Goal: Task Accomplishment & Management: Contribute content

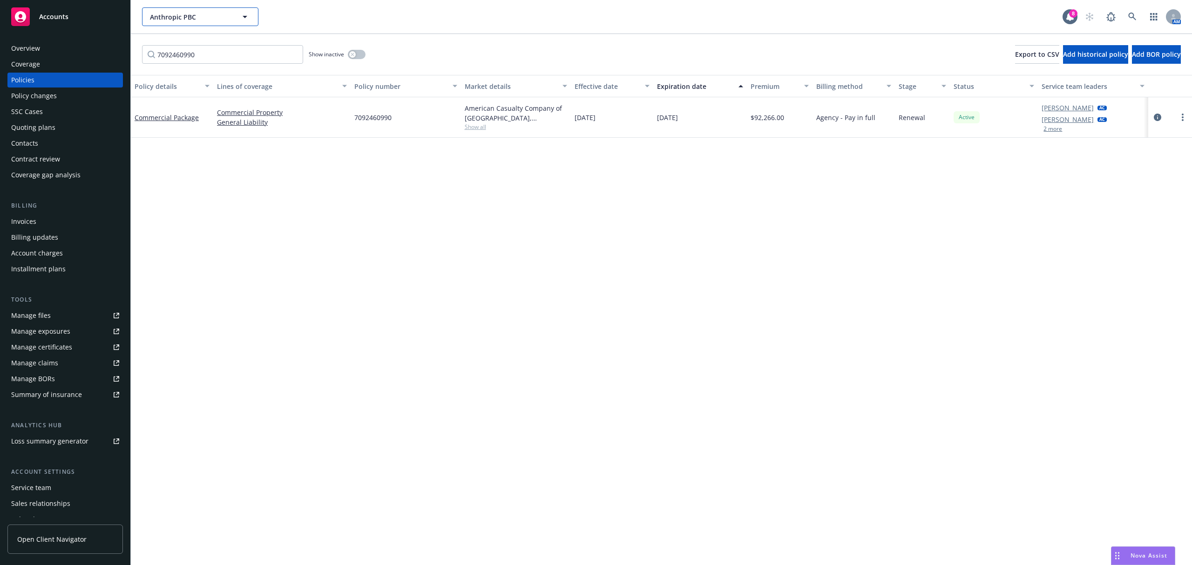
click at [197, 14] on span "Anthropic PBC" at bounding box center [190, 17] width 81 height 10
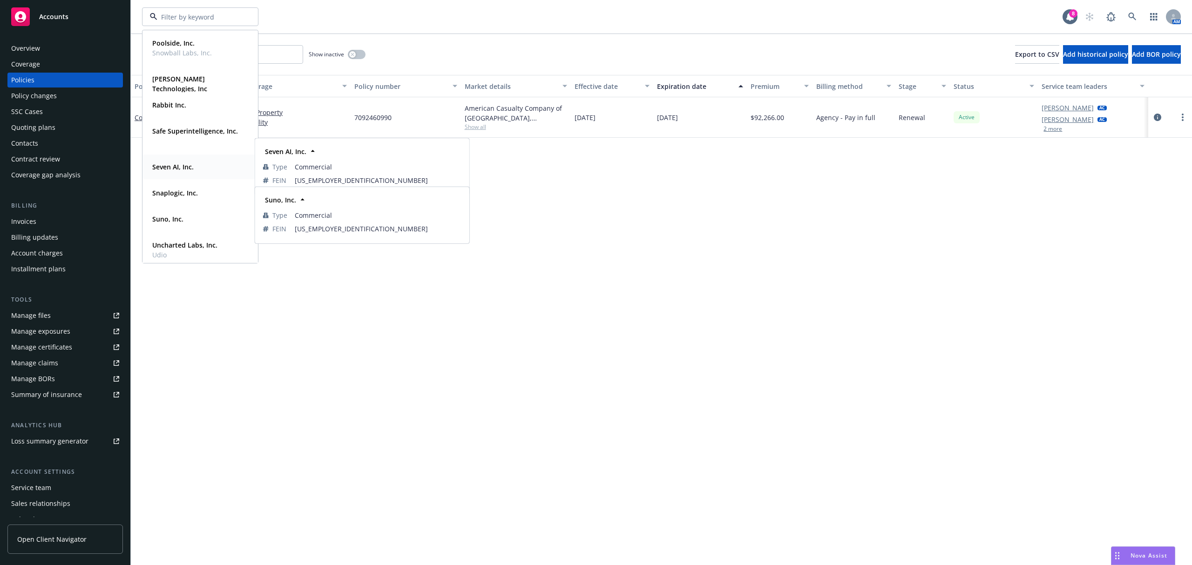
click at [190, 164] on strong "Seven AI, Inc." at bounding box center [172, 166] width 41 height 9
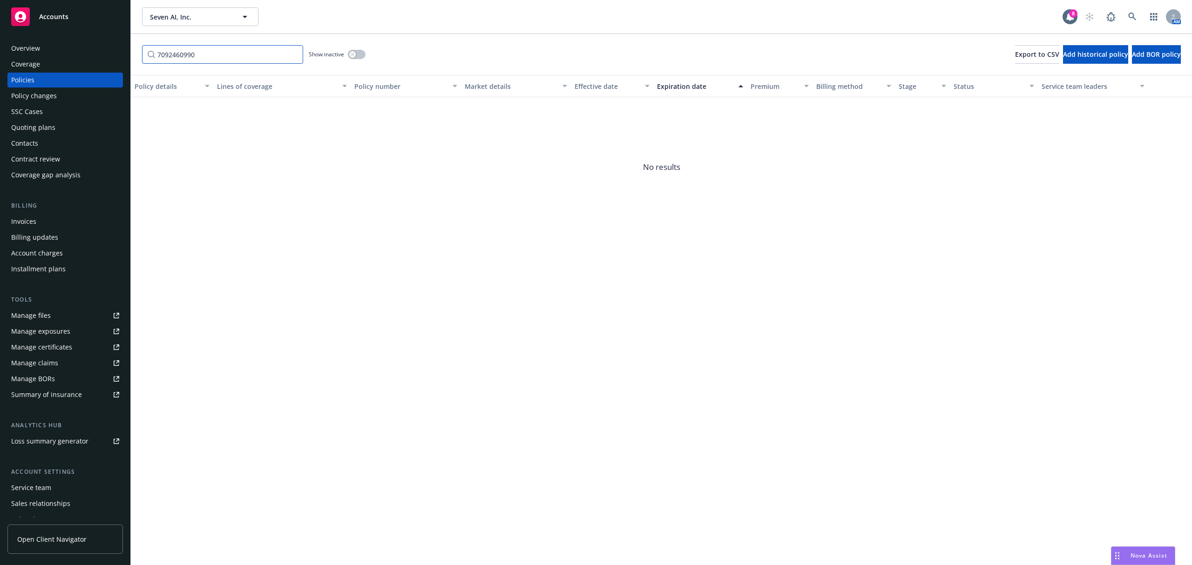
click at [302, 56] on input "7092460990" at bounding box center [222, 54] width 161 height 19
click at [295, 57] on input "7092460990" at bounding box center [222, 54] width 161 height 19
click at [293, 56] on input "7092460990" at bounding box center [222, 54] width 161 height 19
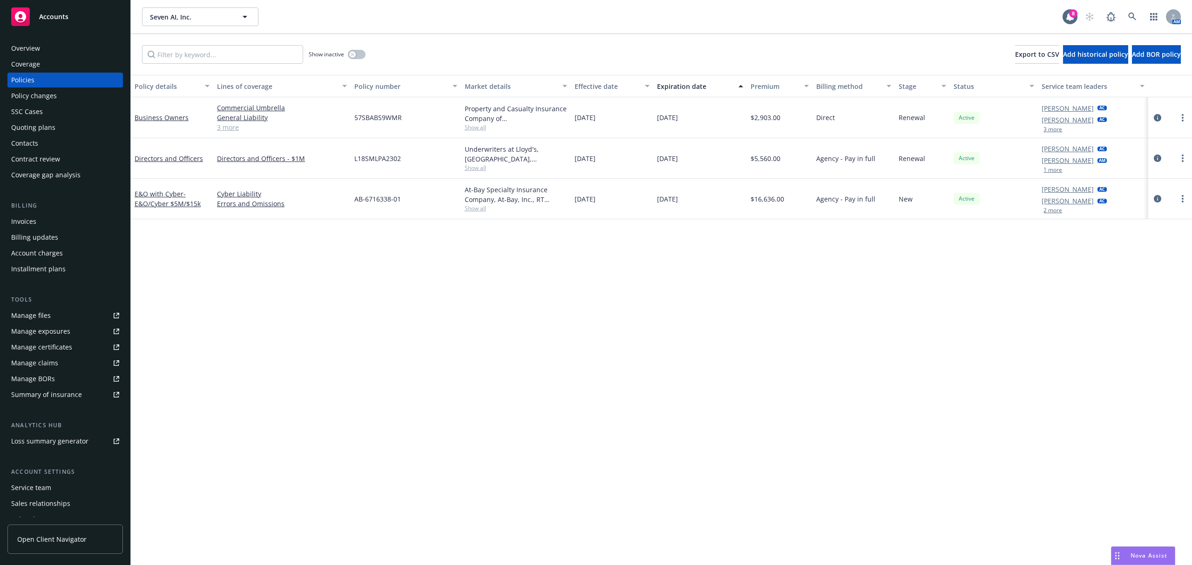
click at [365, 356] on div "Policy details Lines of coverage Policy number Market details Effective date Ex…" at bounding box center [661, 320] width 1061 height 490
click at [1158, 200] on icon "circleInformation" at bounding box center [1157, 198] width 7 height 7
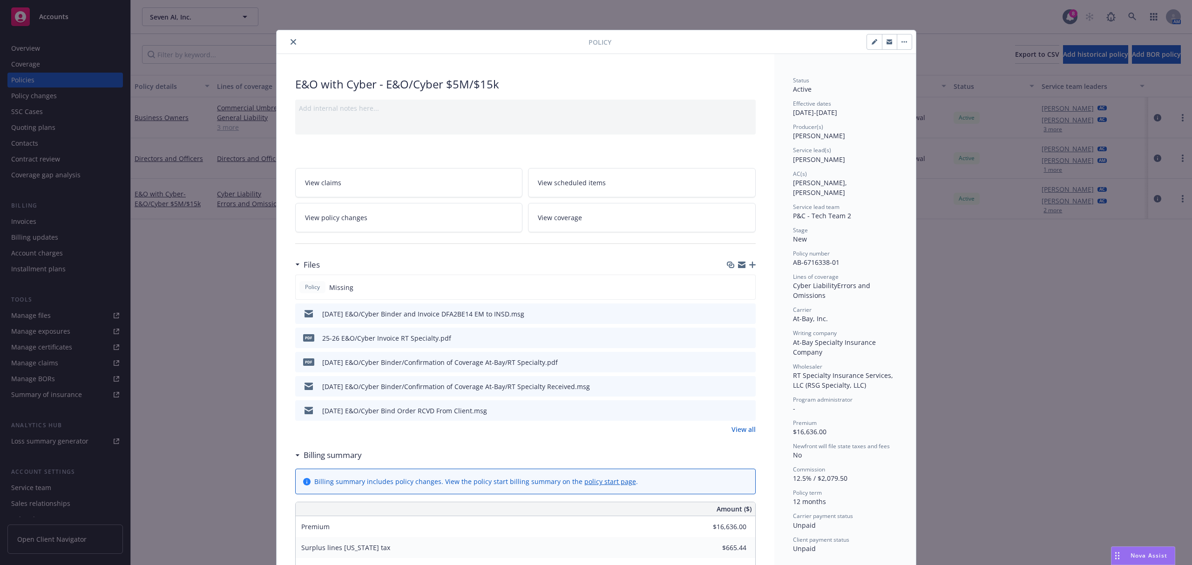
click at [736, 433] on link "View all" at bounding box center [743, 430] width 24 height 10
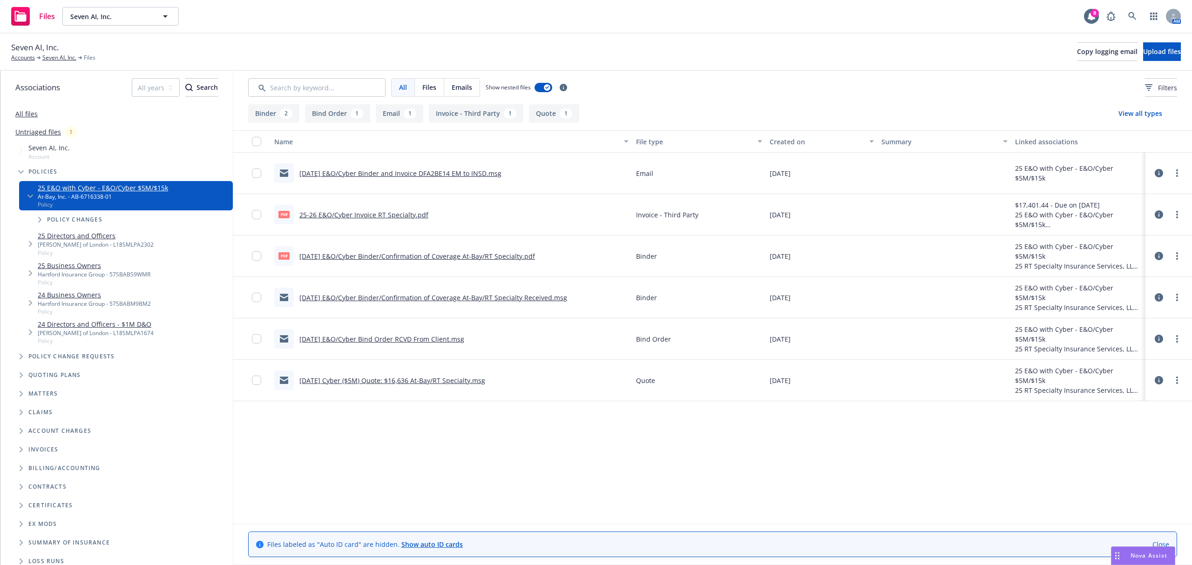
click at [413, 302] on link "[DATE] E&O/Cyber Binder/Confirmation of Coverage At-Bay/RT Specialty Received.m…" at bounding box center [433, 297] width 268 height 9
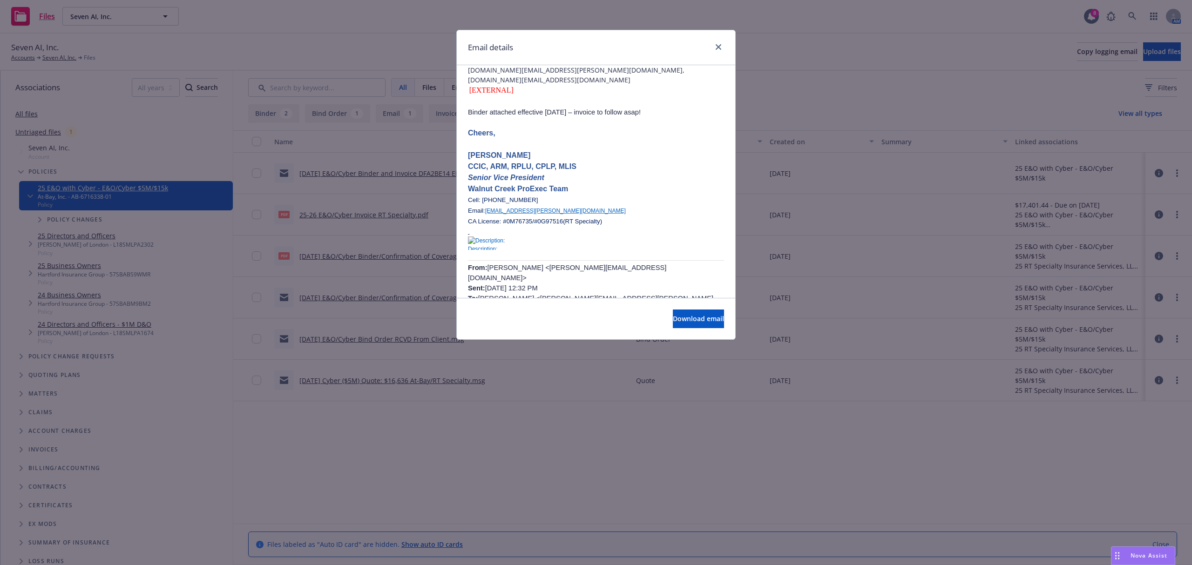
scroll to position [65, 0]
click at [722, 45] on link "close" at bounding box center [718, 46] width 11 height 11
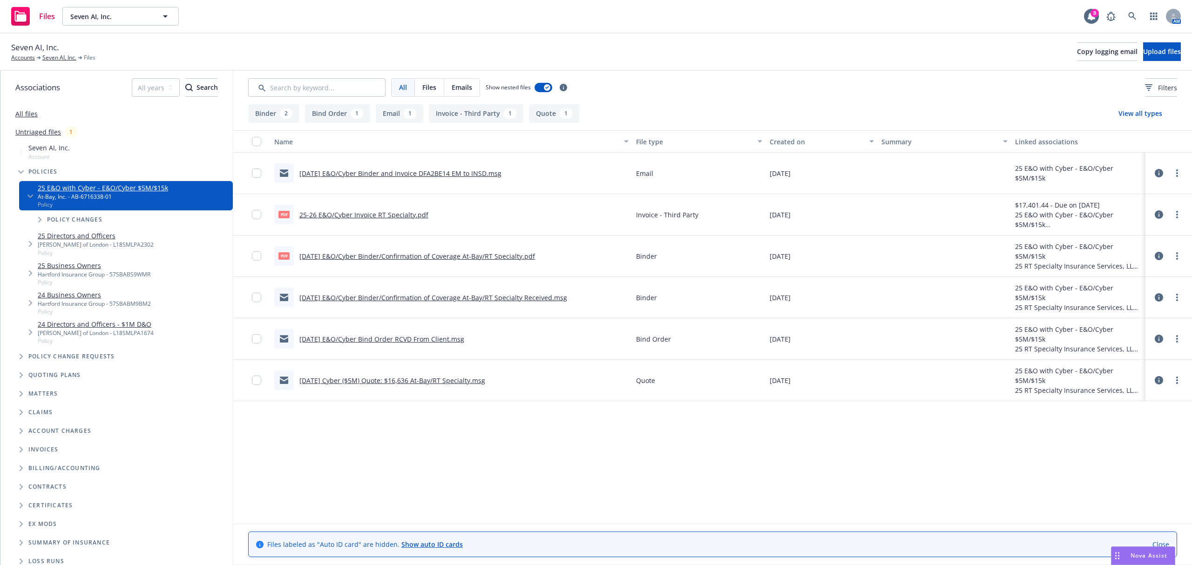
click at [392, 259] on link "[DATE] E&O/Cyber Binder/Confirmation of Coverage At-Bay/RT Specialty.pdf" at bounding box center [417, 256] width 236 height 9
click at [49, 58] on link "Seven AI, Inc." at bounding box center [59, 58] width 34 height 8
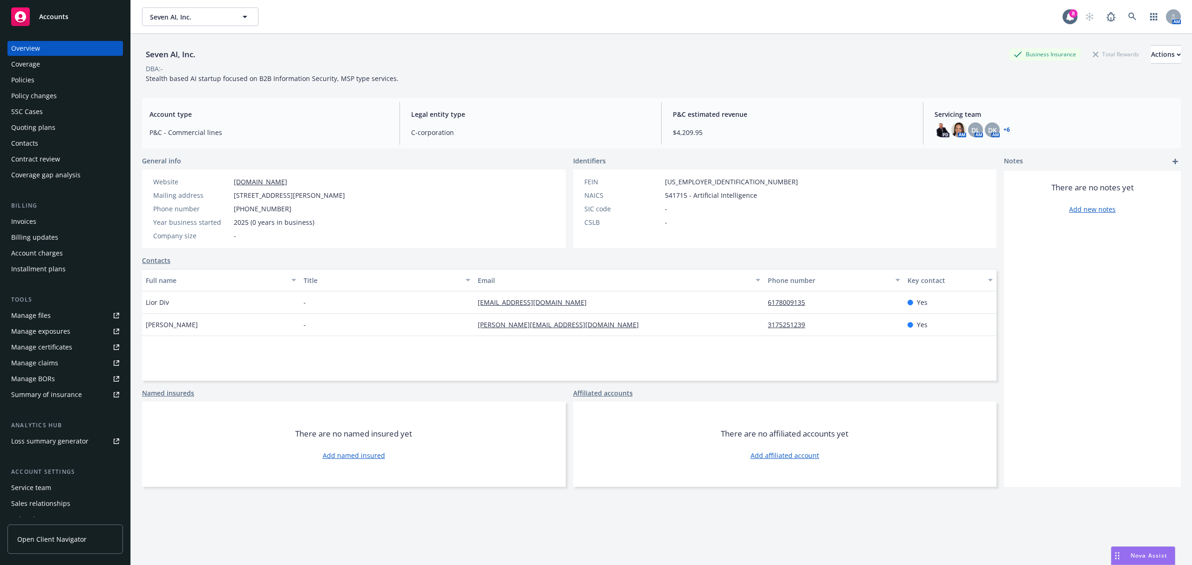
click at [54, 83] on div "Policies" at bounding box center [65, 80] width 108 height 15
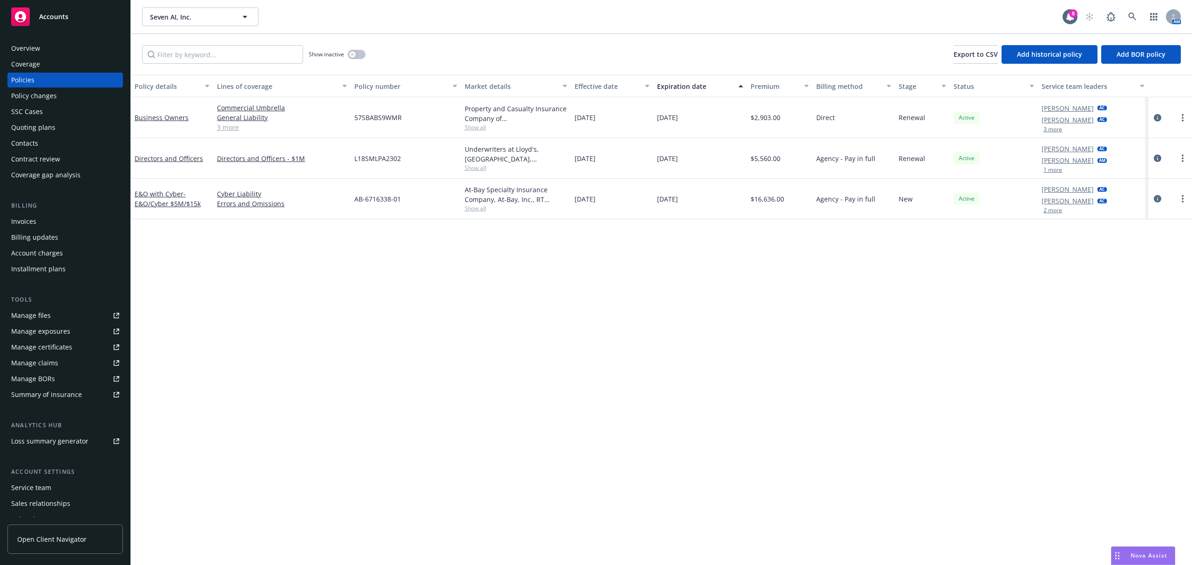
click at [1163, 159] on div at bounding box center [1170, 158] width 36 height 11
click at [1157, 160] on icon "circleInformation" at bounding box center [1157, 158] width 7 height 7
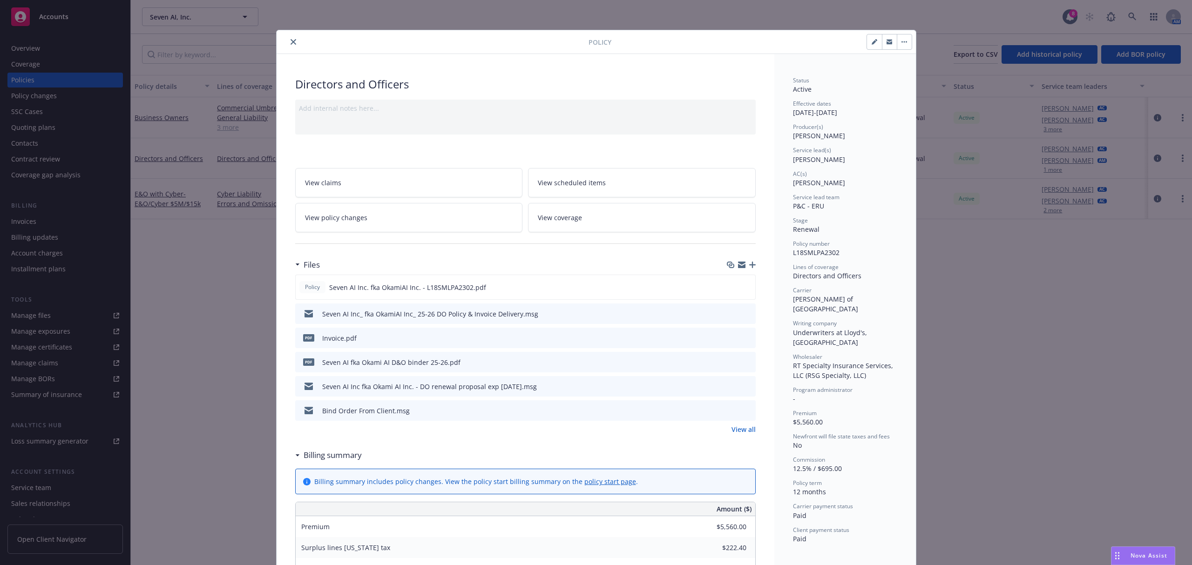
click at [291, 39] on icon "close" at bounding box center [294, 42] width 6 height 6
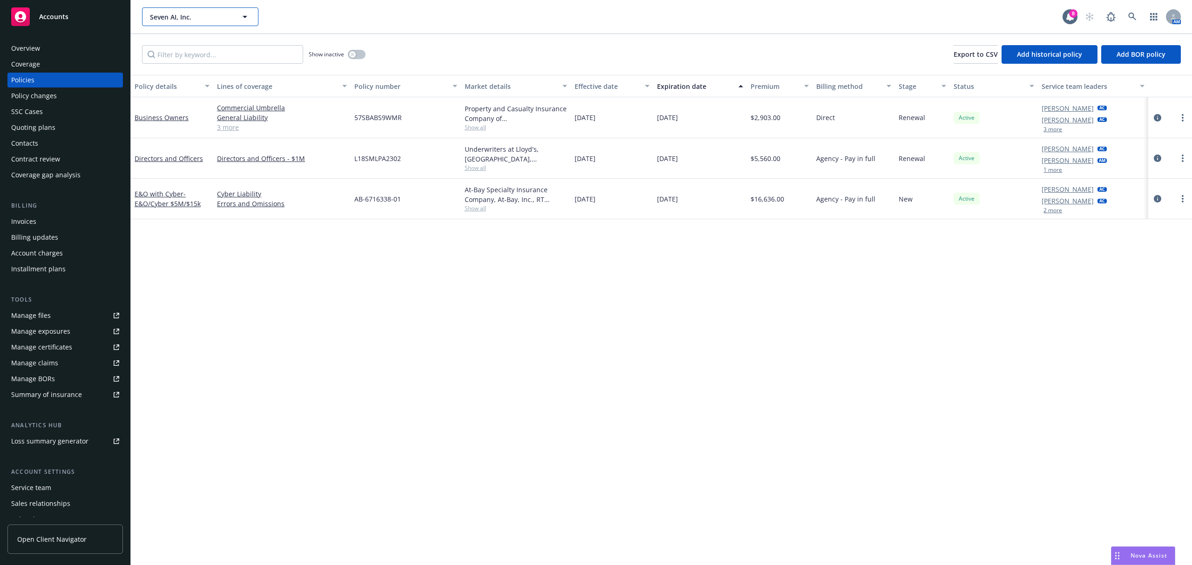
click at [183, 15] on span "Seven AI, Inc." at bounding box center [190, 17] width 81 height 10
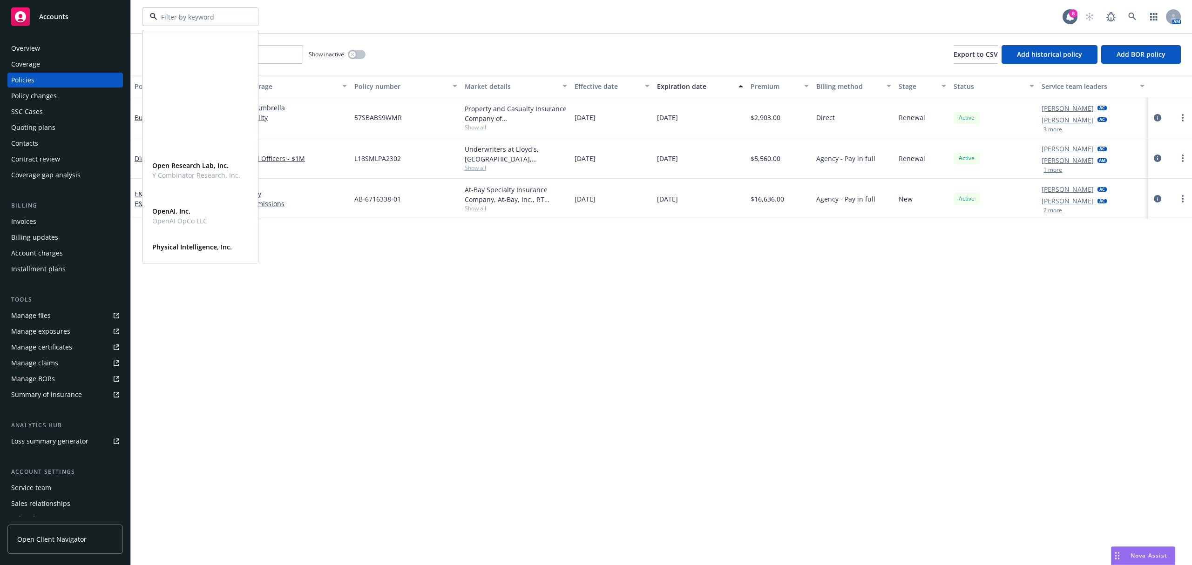
scroll to position [324, 0]
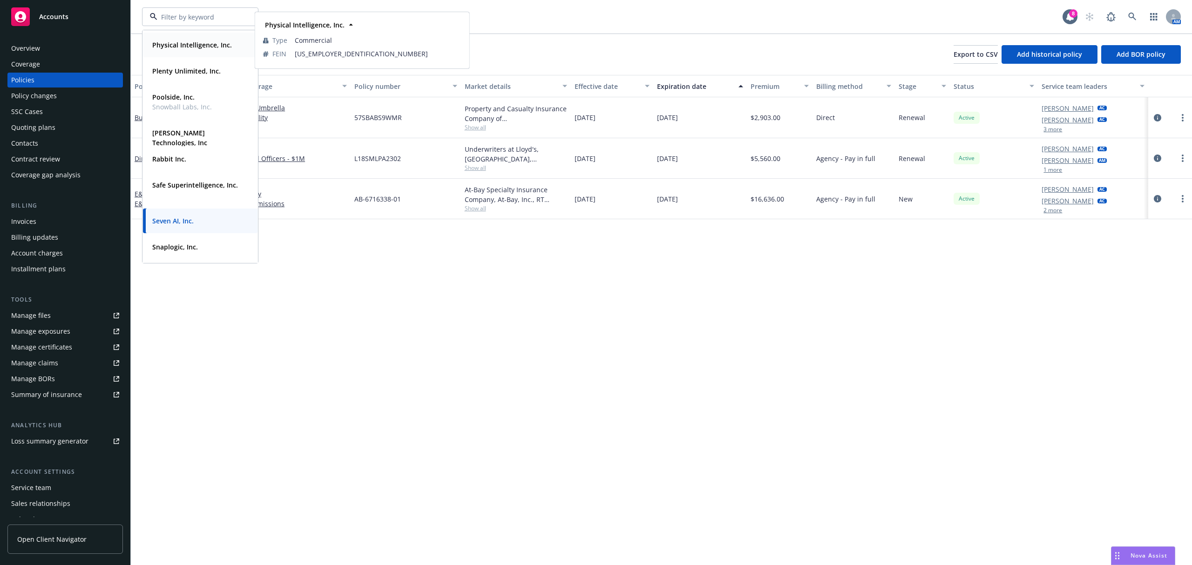
click at [193, 45] on strong "Physical Intelligence, Inc." at bounding box center [192, 45] width 80 height 9
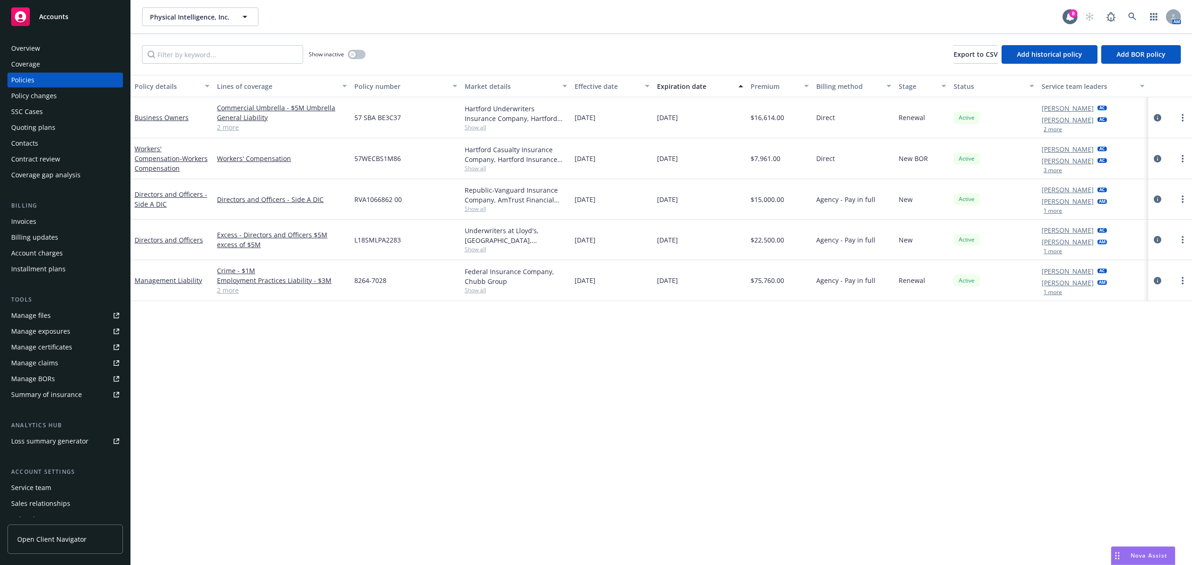
click at [47, 100] on div "Policy changes" at bounding box center [34, 95] width 46 height 15
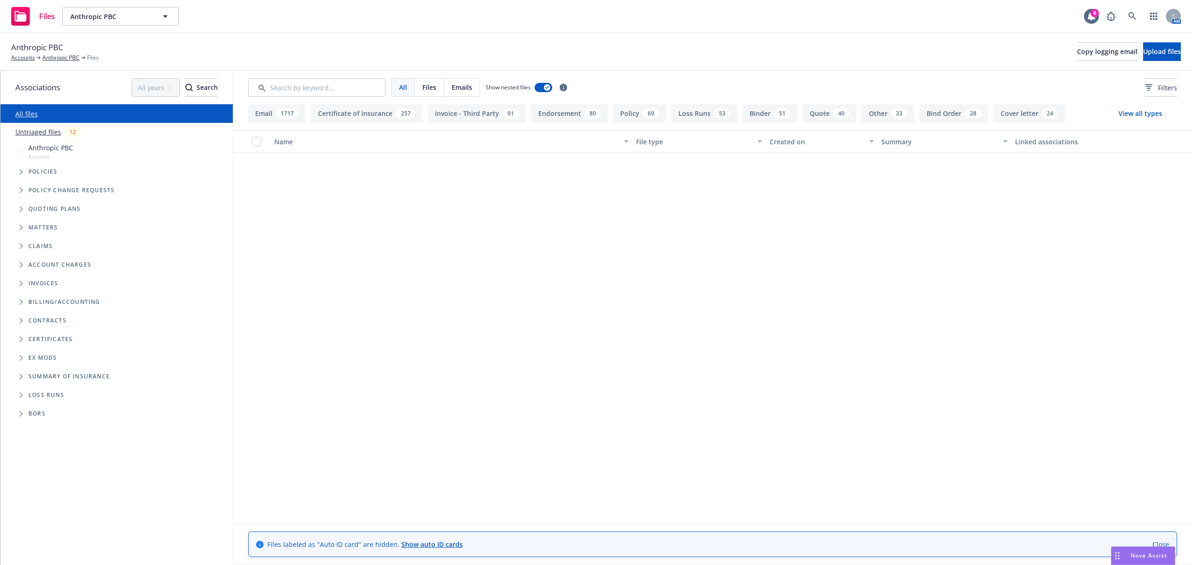
scroll to position [4511, 0]
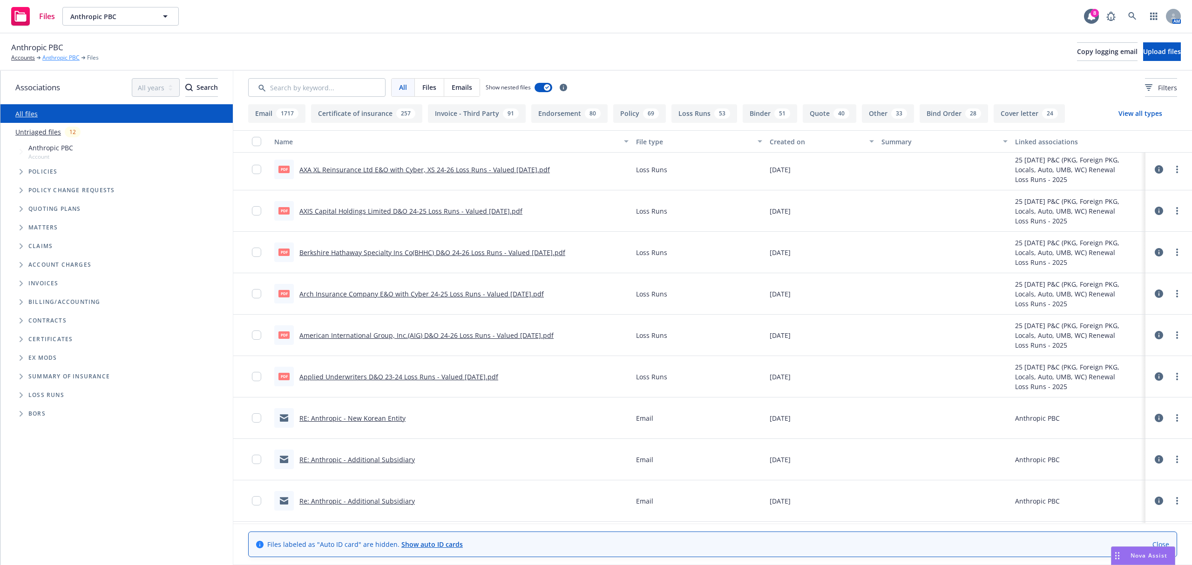
click at [45, 62] on link "Anthropic PBC" at bounding box center [60, 58] width 37 height 8
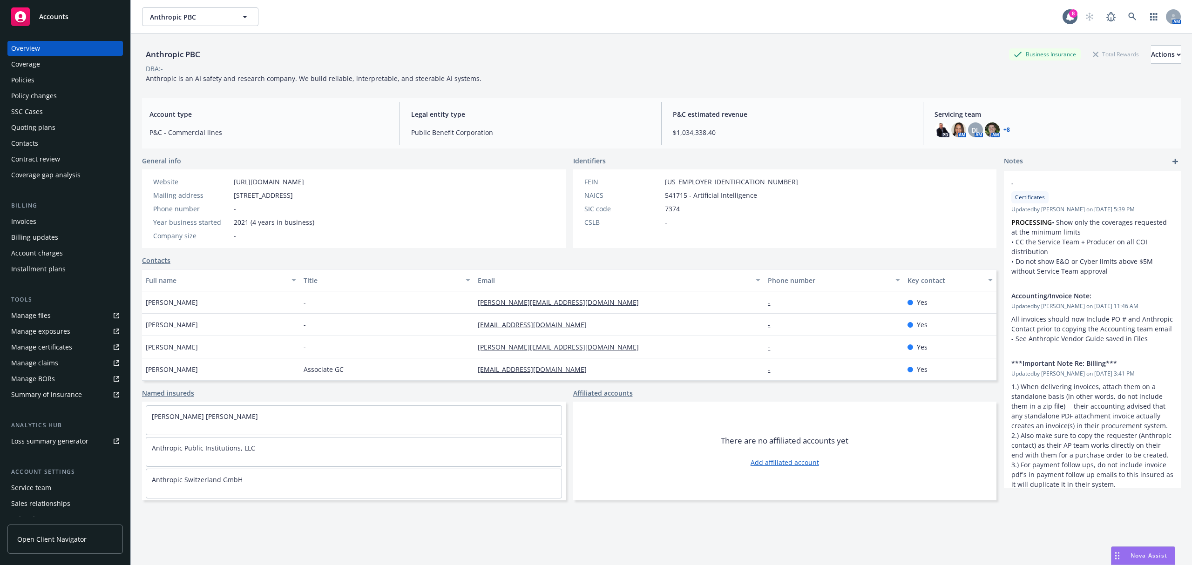
click at [56, 76] on div "Policies" at bounding box center [65, 80] width 108 height 15
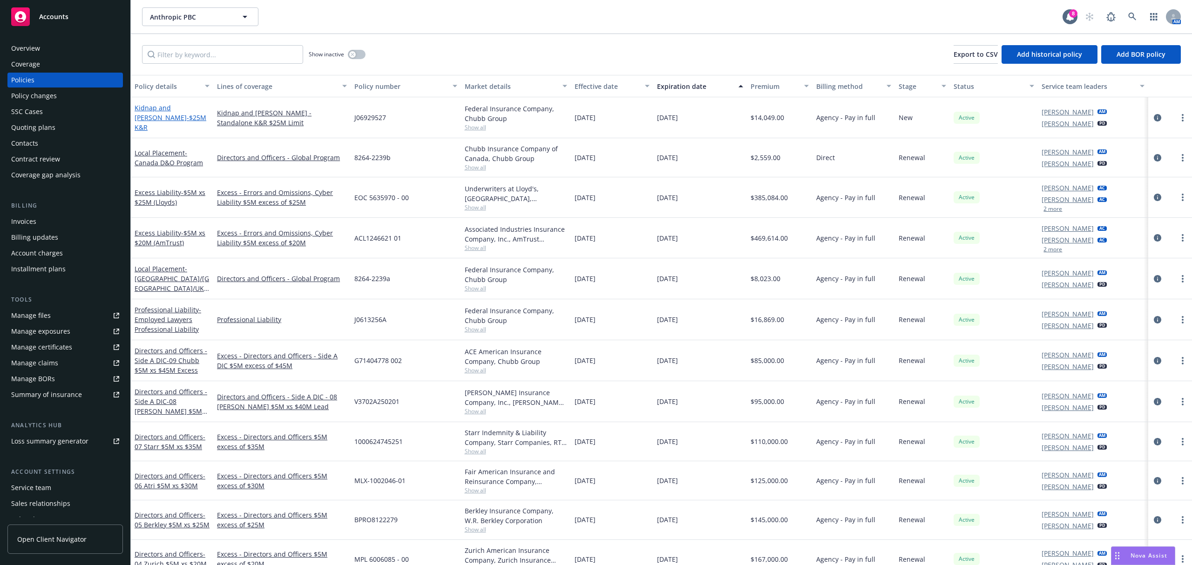
click at [142, 111] on link "Kidnap and Ransom - $25M K&R" at bounding box center [171, 117] width 72 height 28
click at [177, 50] on input "Filter by keyword..." at bounding box center [222, 54] width 161 height 19
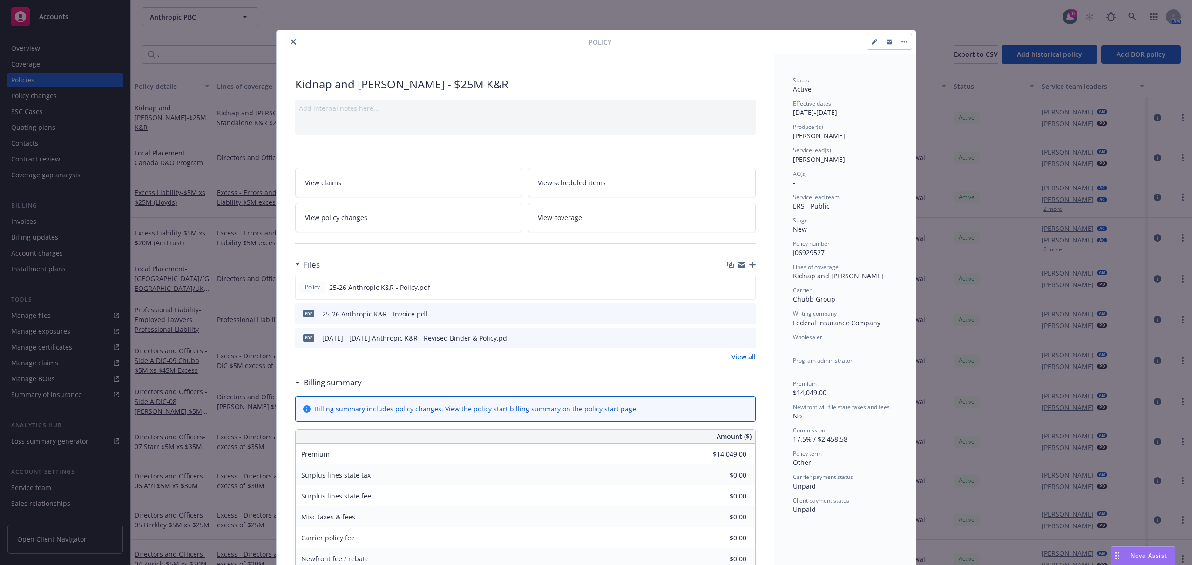
click at [288, 43] on button "close" at bounding box center [293, 41] width 11 height 11
click at [291, 42] on icon "close" at bounding box center [294, 42] width 6 height 6
click at [291, 41] on icon "close" at bounding box center [294, 42] width 6 height 6
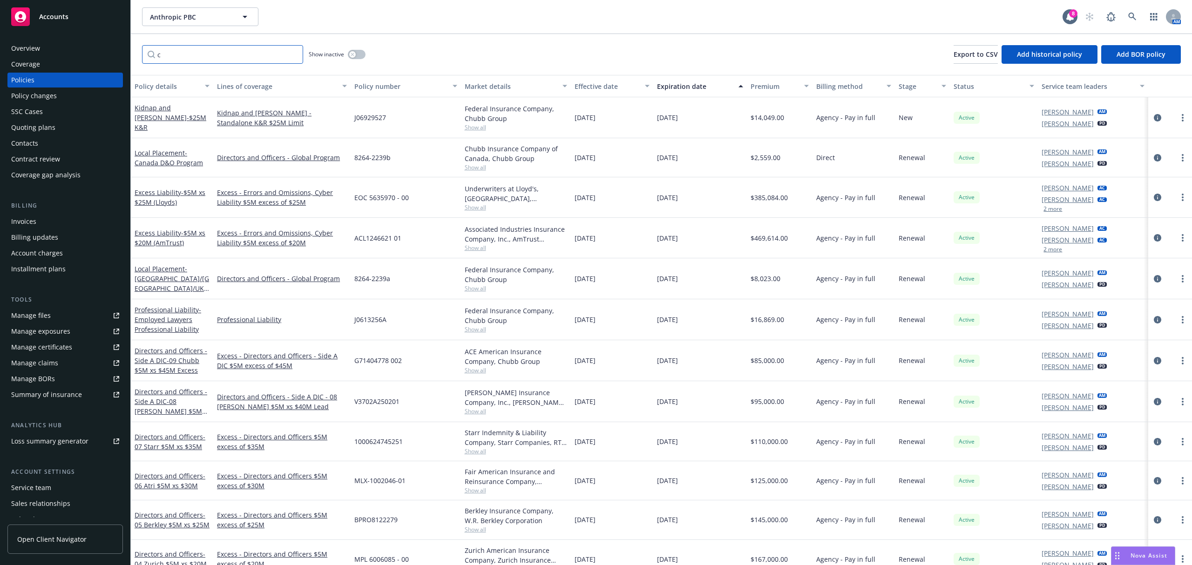
click at [248, 61] on input "c" at bounding box center [222, 54] width 161 height 19
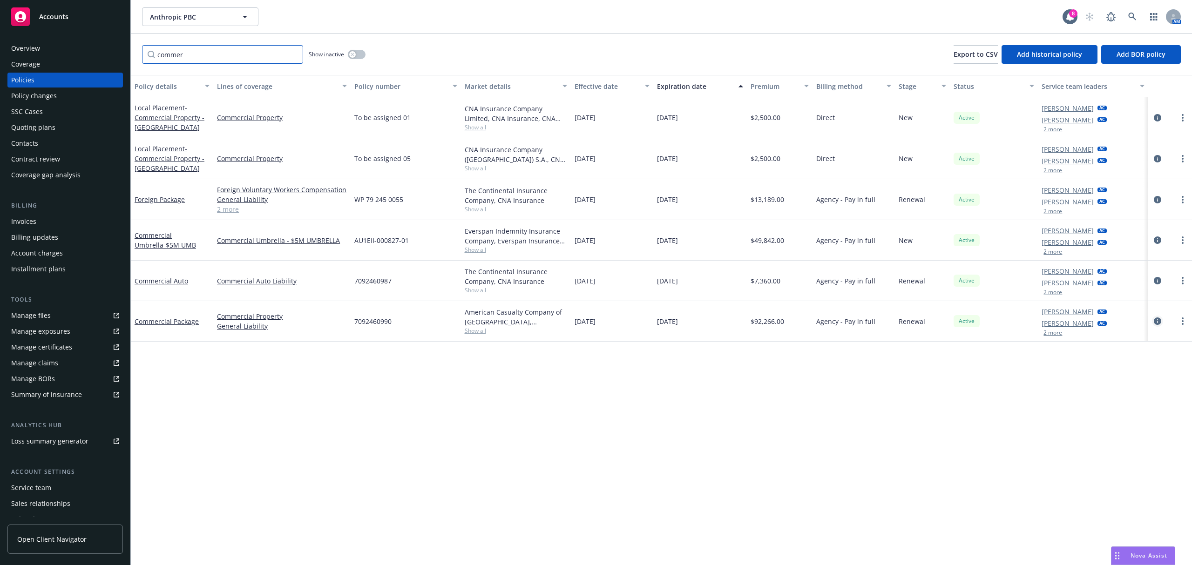
type input "commer"
click at [1157, 320] on icon "circleInformation" at bounding box center [1157, 321] width 7 height 7
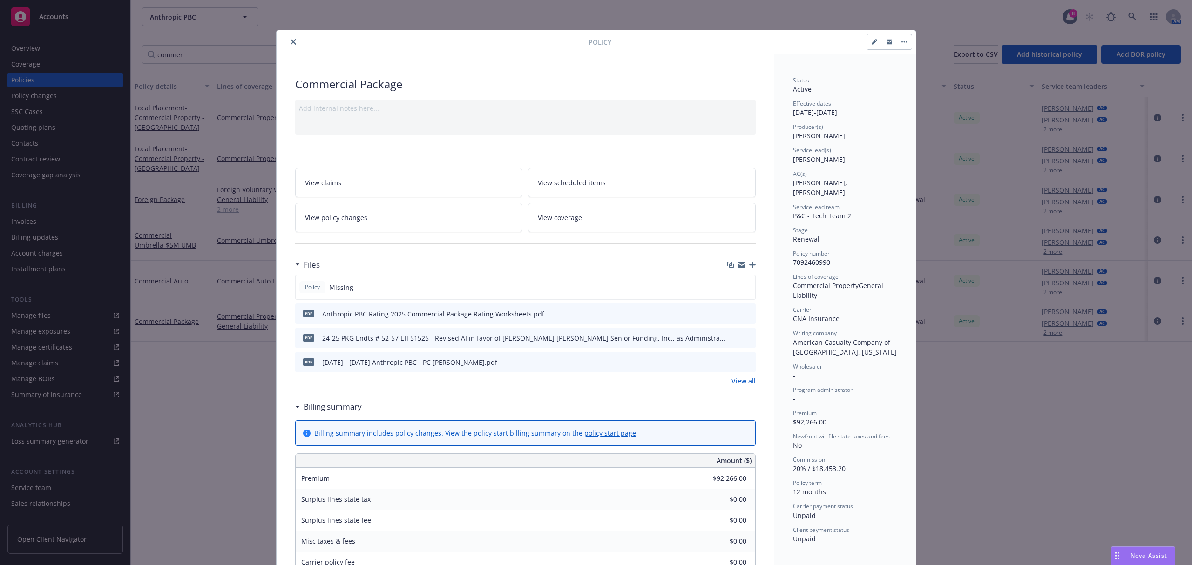
click at [750, 267] on icon "button" at bounding box center [752, 265] width 7 height 7
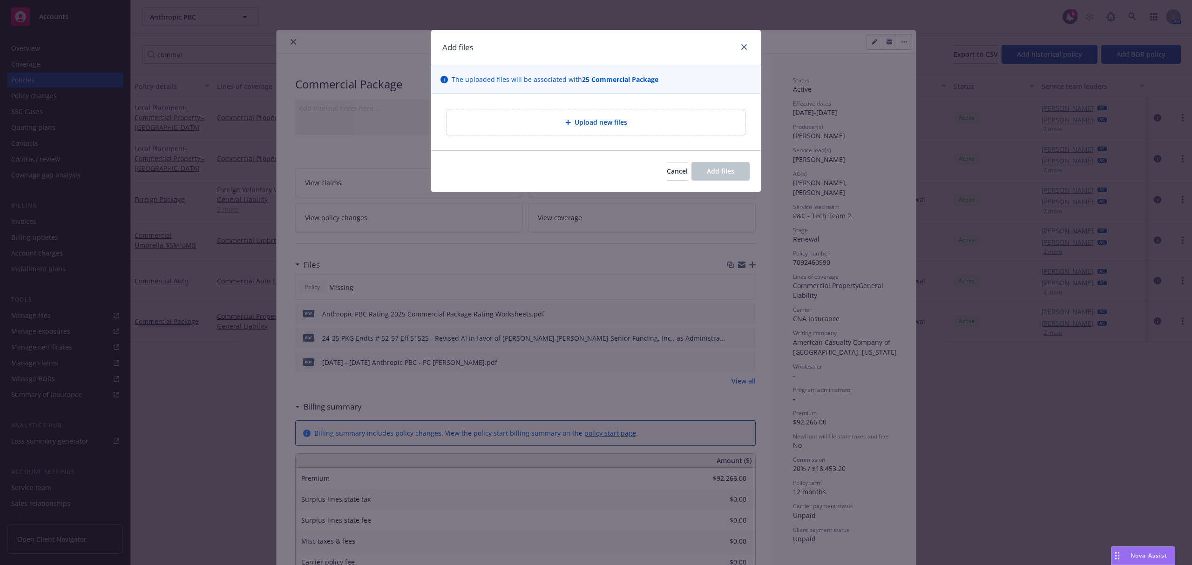
click at [564, 117] on div "Upload new files" at bounding box center [596, 122] width 284 height 11
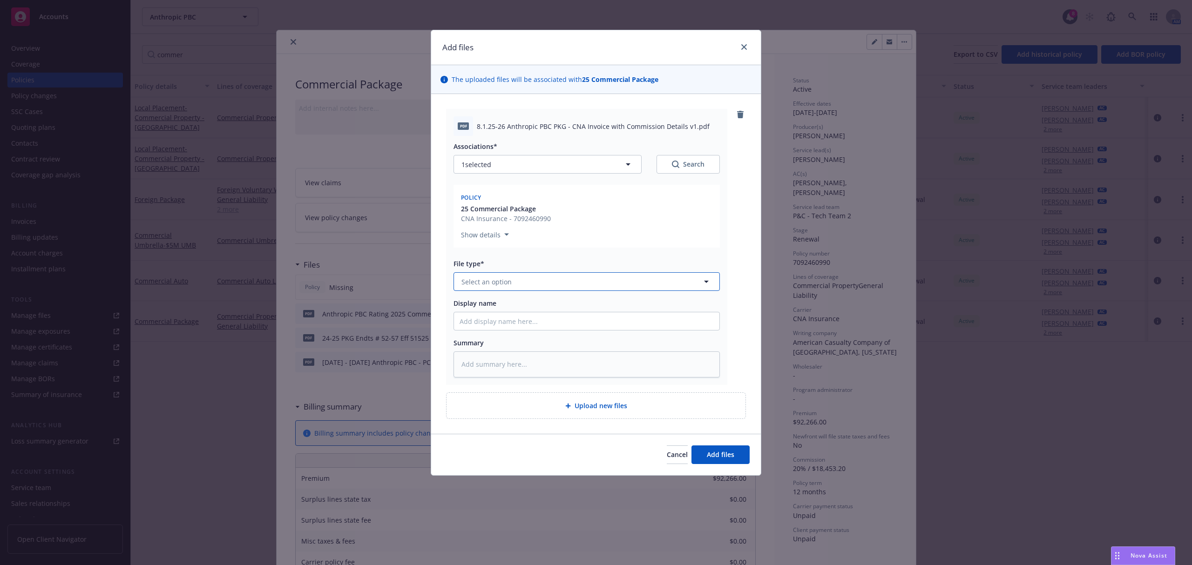
click at [539, 283] on button "Select an option" at bounding box center [586, 281] width 266 height 19
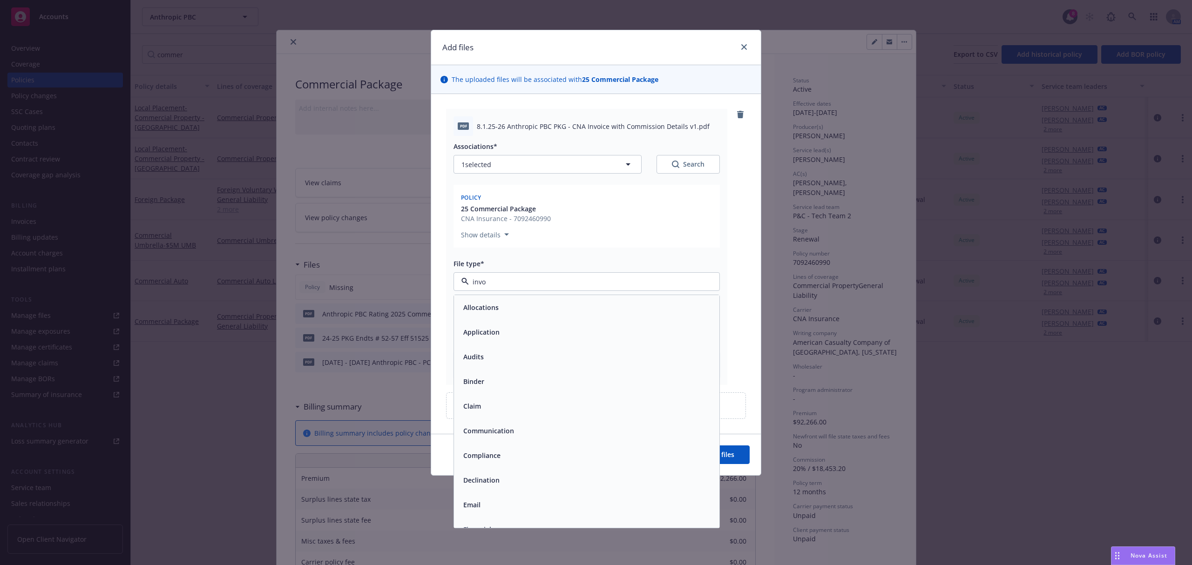
type input "invoi"
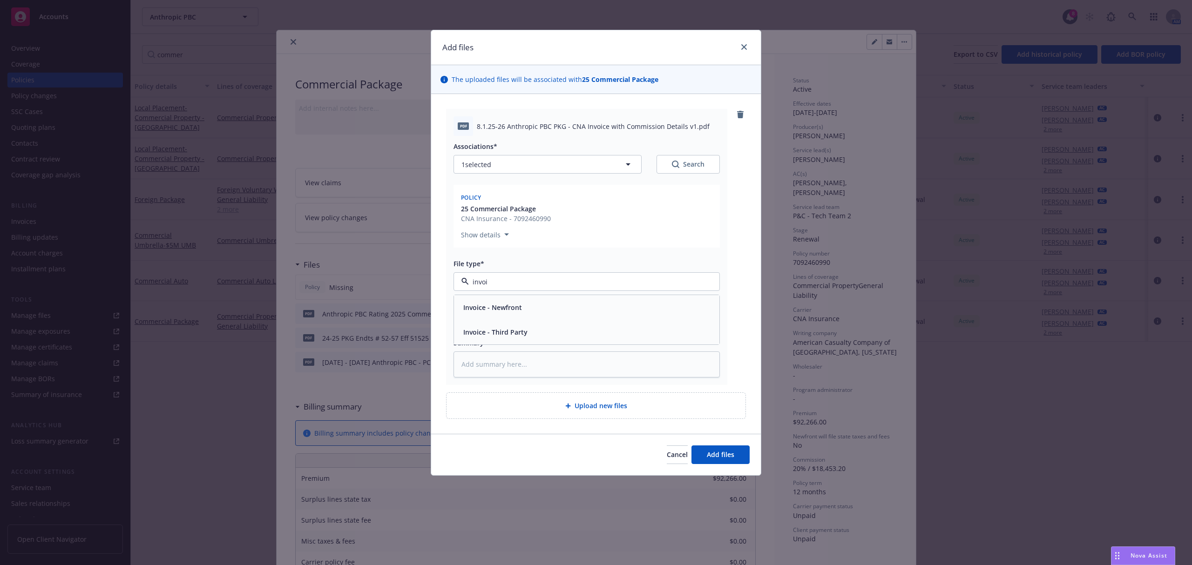
click at [525, 334] on span "Invoice - Third Party" at bounding box center [495, 332] width 64 height 10
click at [708, 459] on span "Add files" at bounding box center [720, 454] width 27 height 9
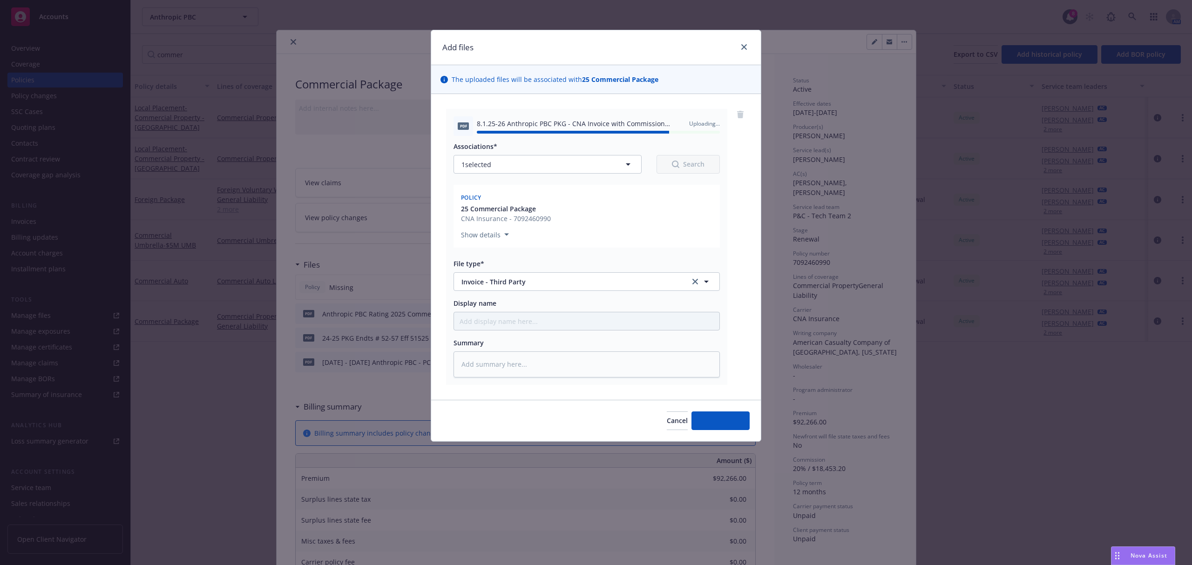
type textarea "x"
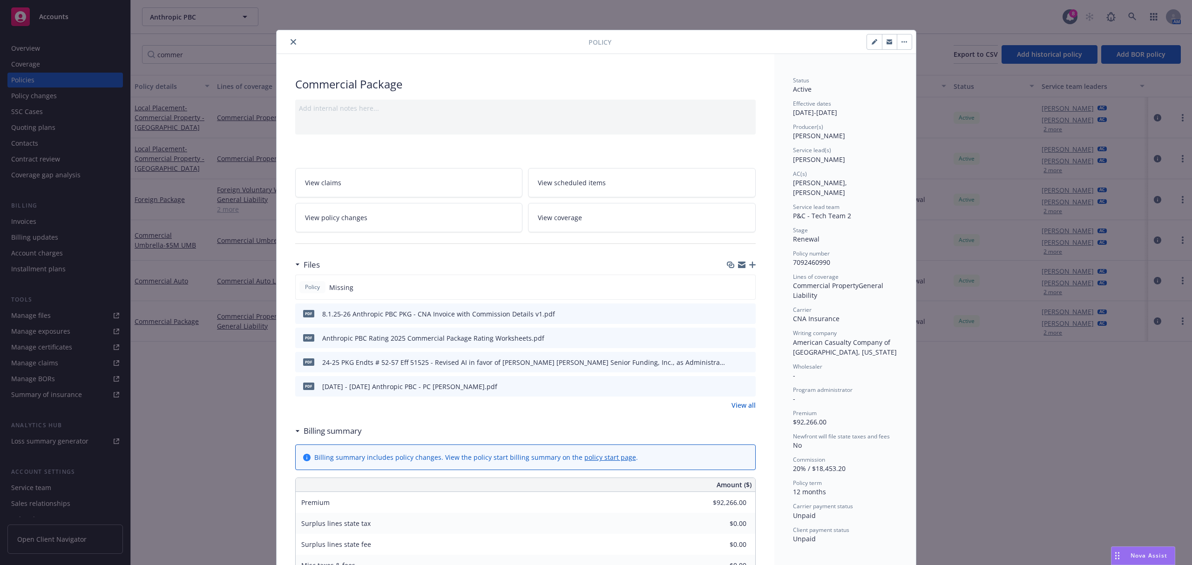
click at [291, 43] on icon "close" at bounding box center [294, 42] width 6 height 6
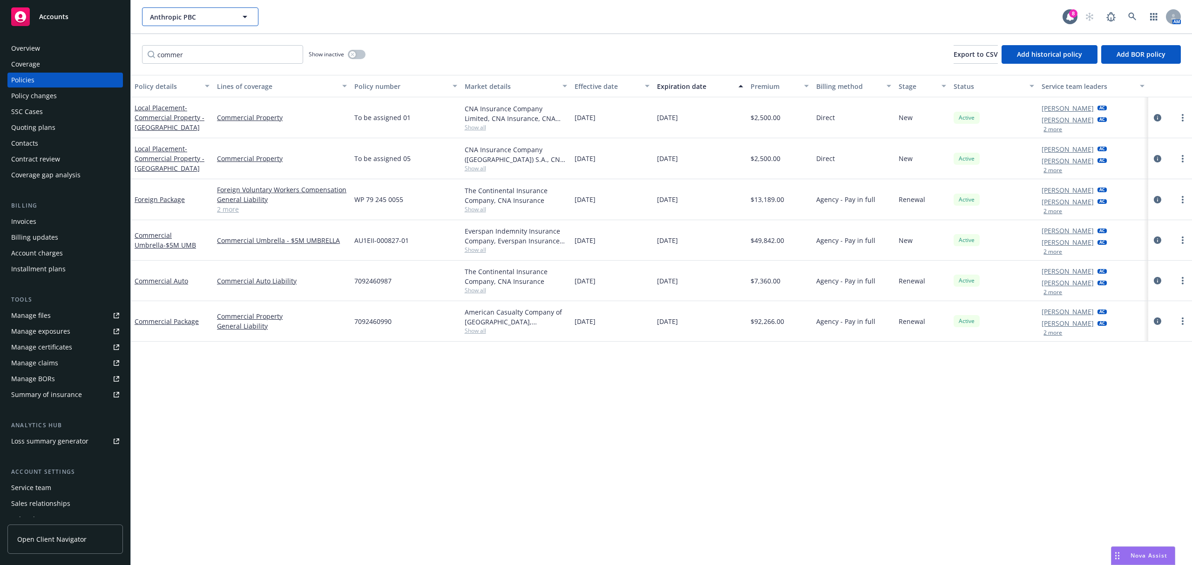
click at [229, 17] on span "Anthropic PBC" at bounding box center [190, 17] width 81 height 10
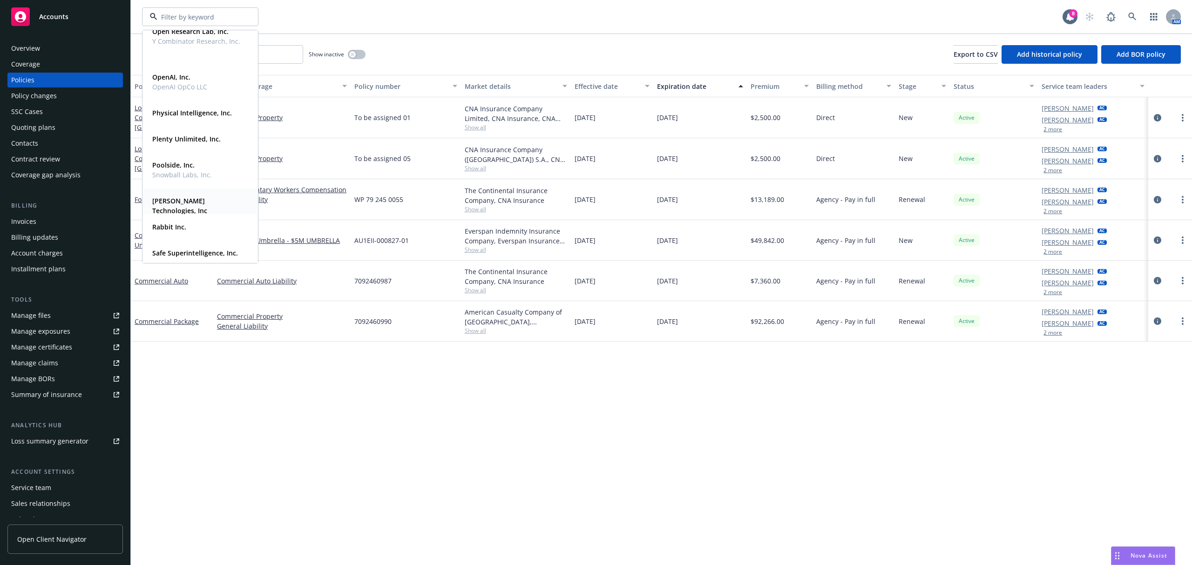
scroll to position [265, 0]
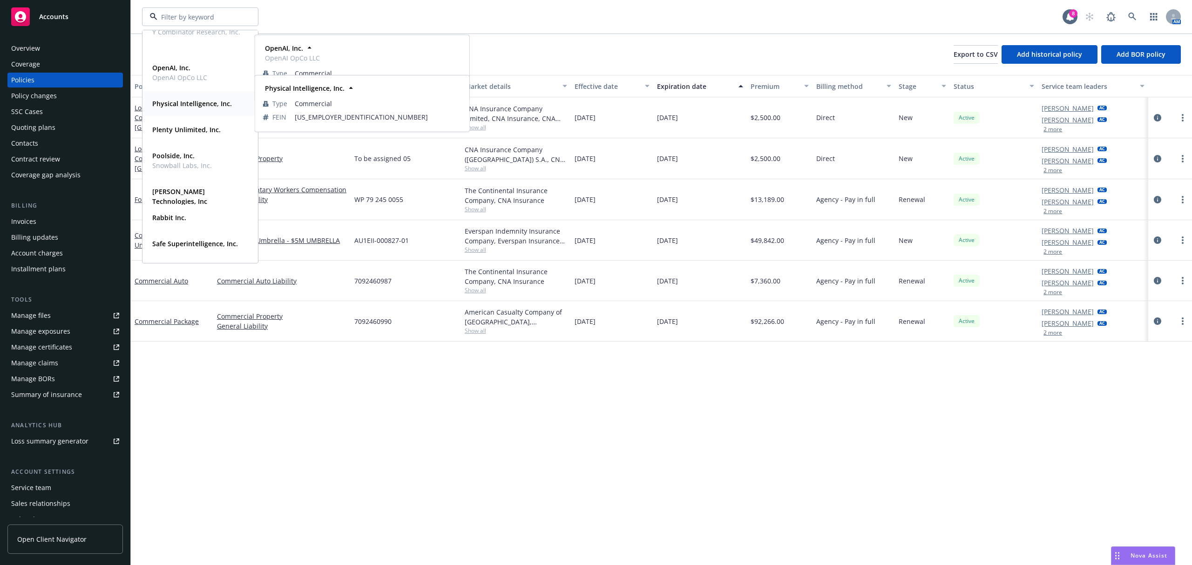
click at [202, 109] on div "Physical Intelligence, Inc." at bounding box center [191, 104] width 85 height 14
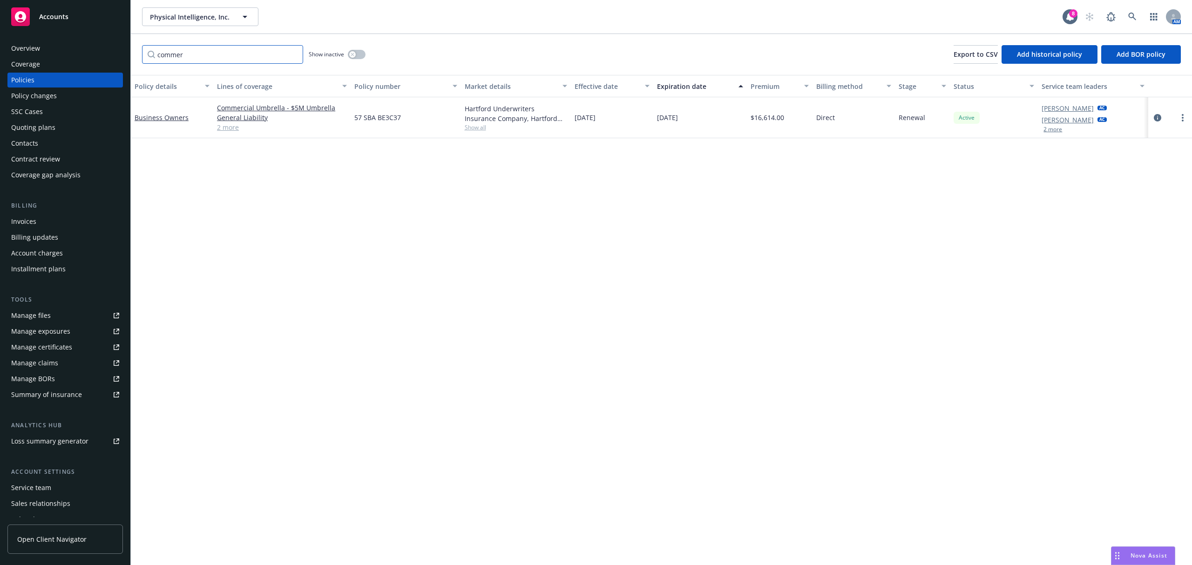
click at [292, 53] on input "commer" at bounding box center [222, 54] width 161 height 19
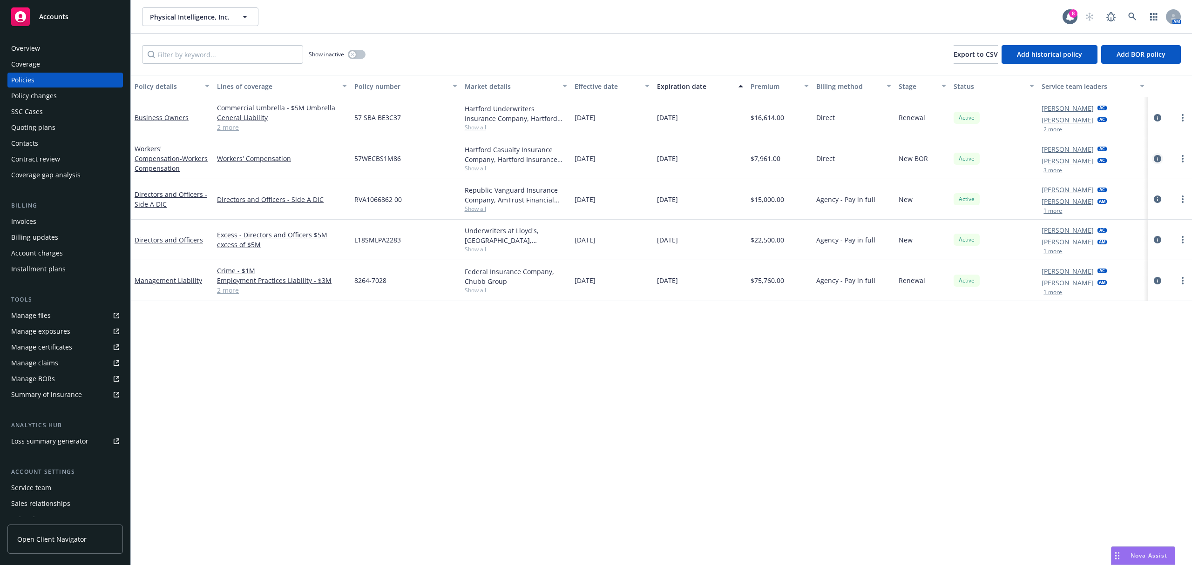
click at [1157, 159] on icon "circleInformation" at bounding box center [1157, 158] width 7 height 7
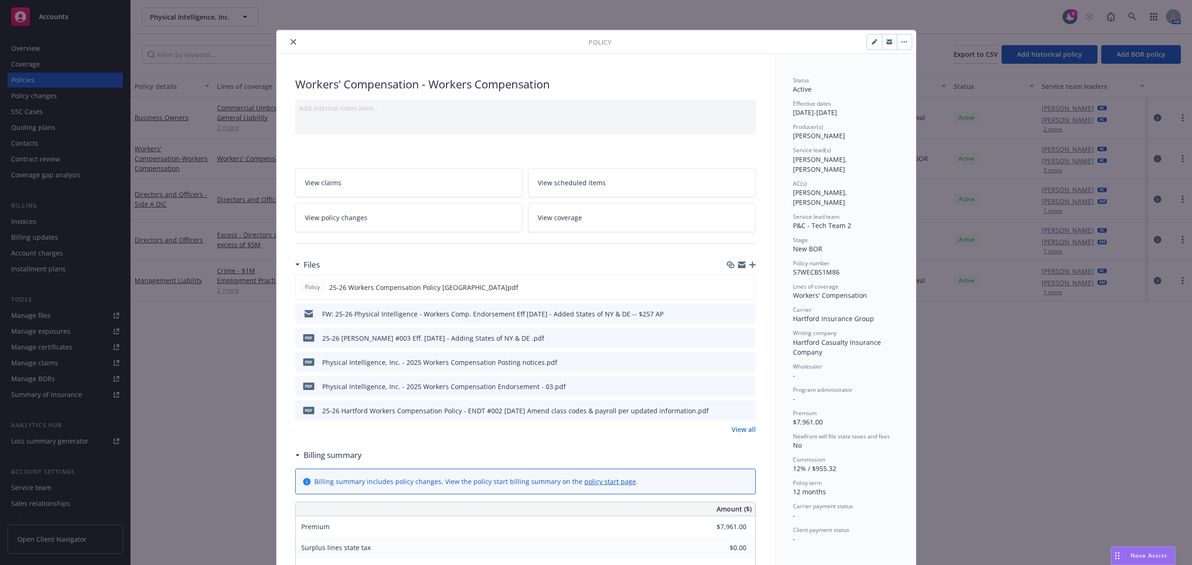
click at [472, 215] on link "View policy changes" at bounding box center [409, 217] width 228 height 29
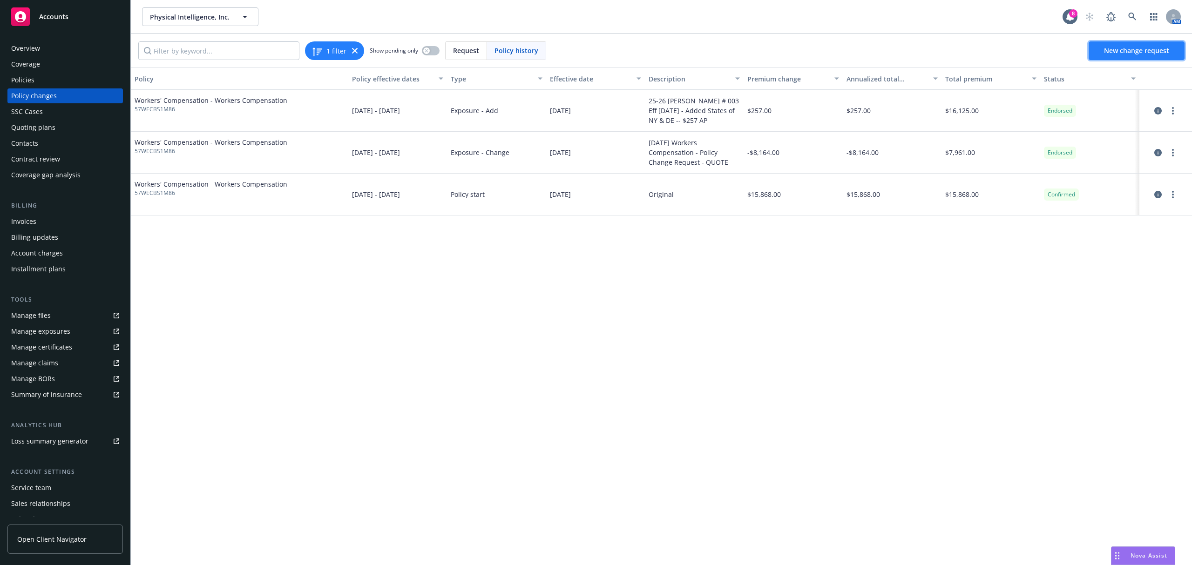
click at [1117, 56] on link "New change request" at bounding box center [1137, 50] width 96 height 19
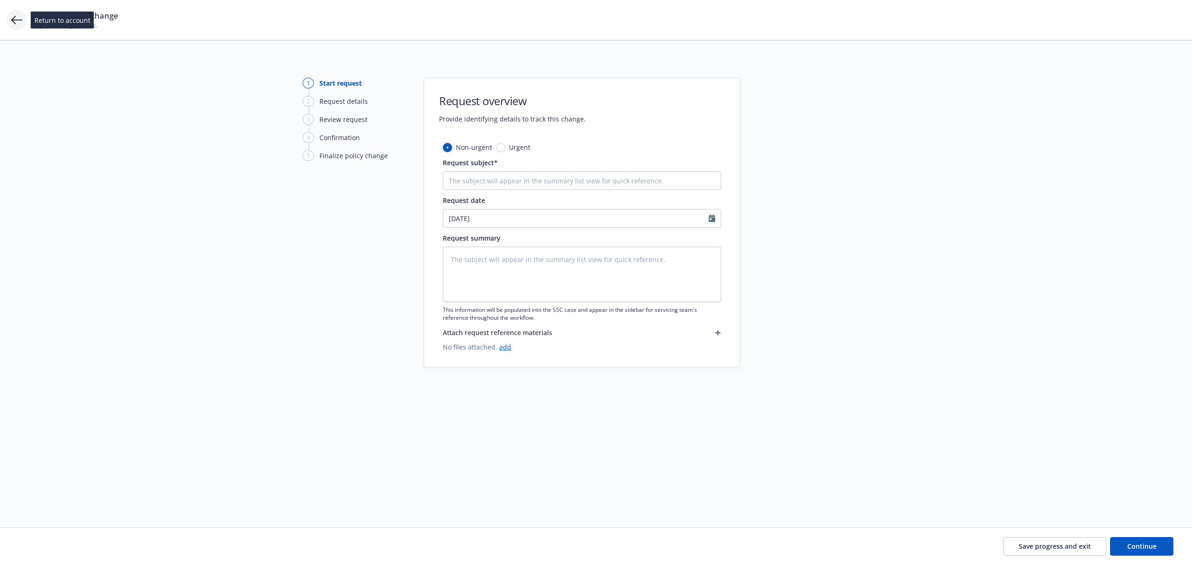
click at [11, 20] on icon at bounding box center [16, 19] width 11 height 11
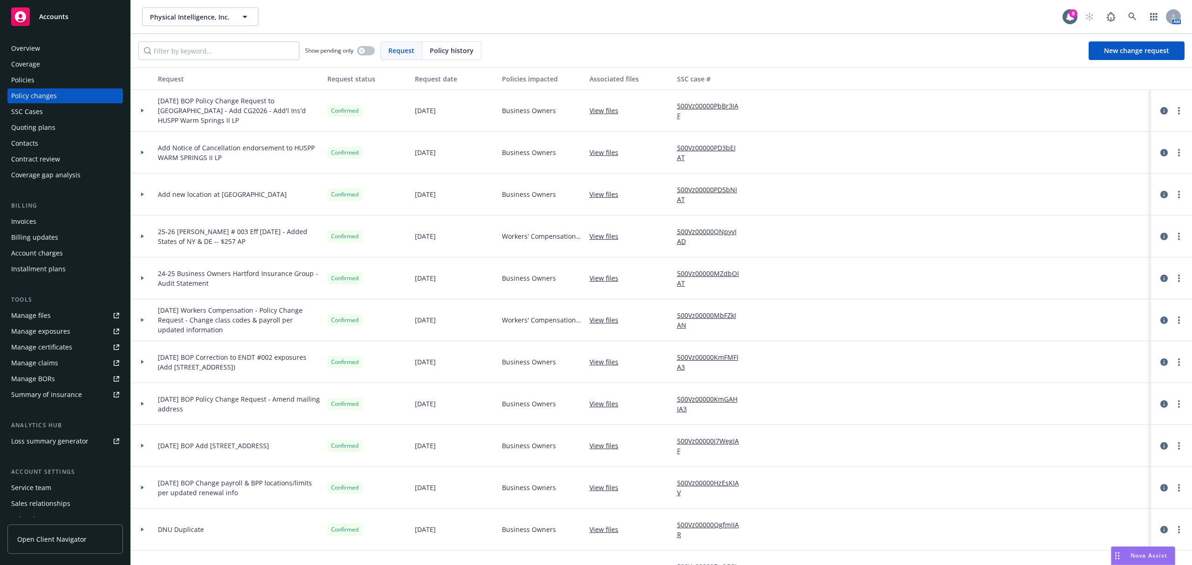
click at [145, 237] on div at bounding box center [143, 236] width 16 height 3
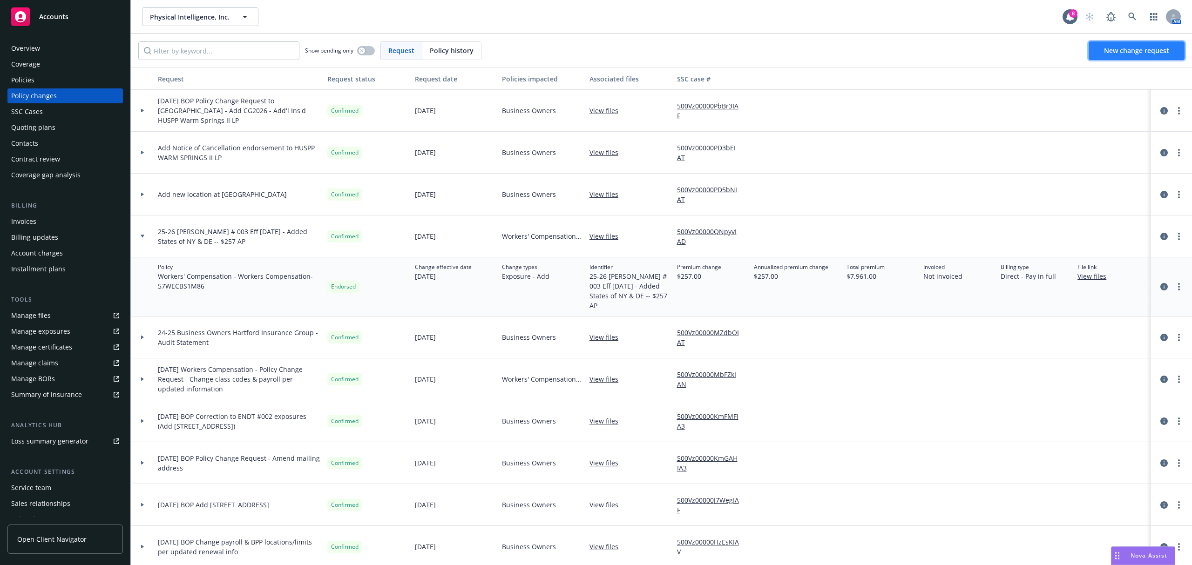
click at [1122, 53] on span "New change request" at bounding box center [1136, 50] width 65 height 9
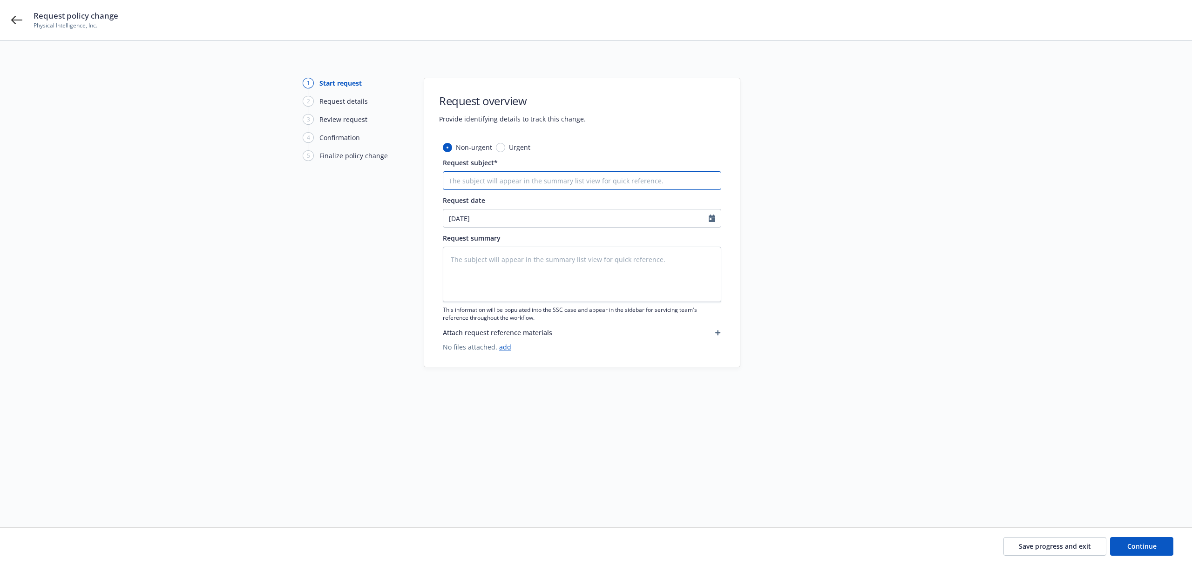
click at [460, 189] on input "Request subject*" at bounding box center [582, 180] width 278 height 19
type textarea "x"
type input "2"
type textarea "x"
type input "25"
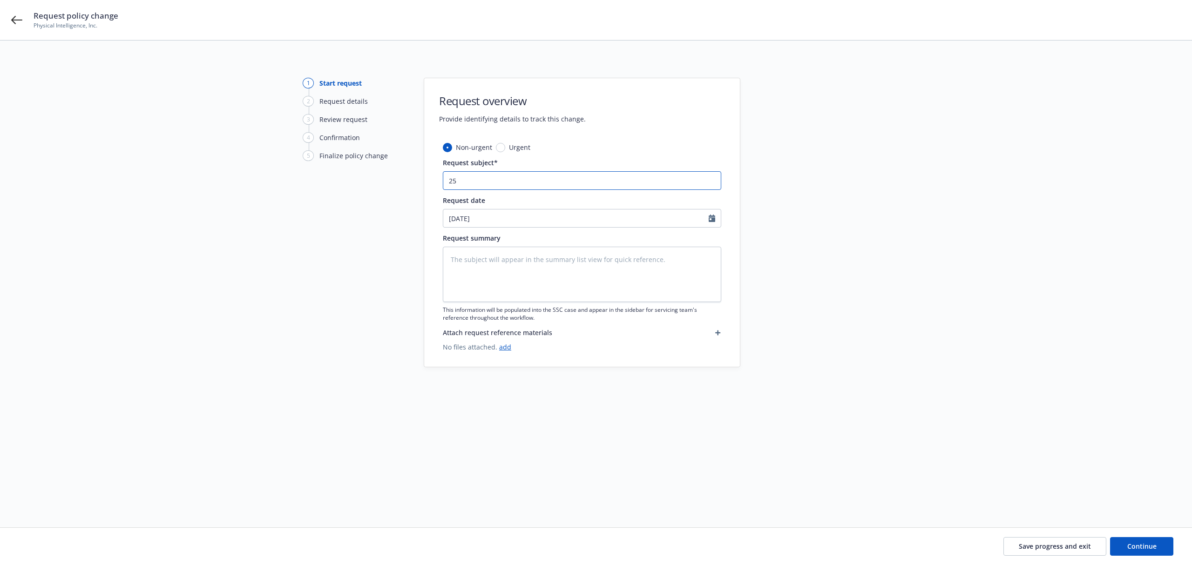
type textarea "x"
type input "25-"
type textarea "x"
type input "25-2"
type textarea "x"
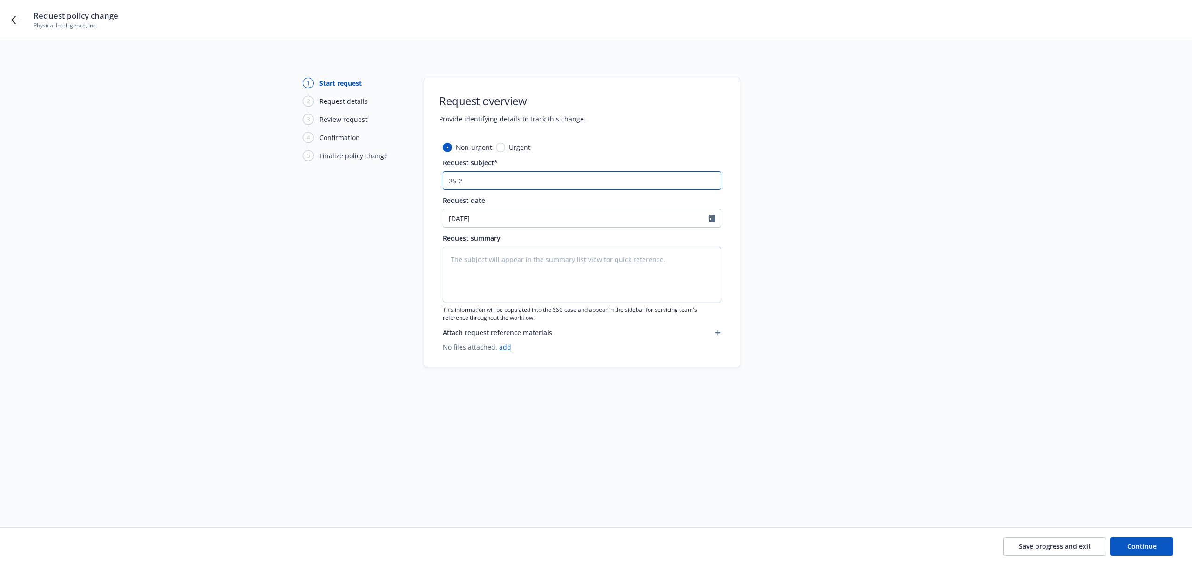
type input "25-26"
type textarea "x"
type input "25-26"
type textarea "x"
type input "25-26 P"
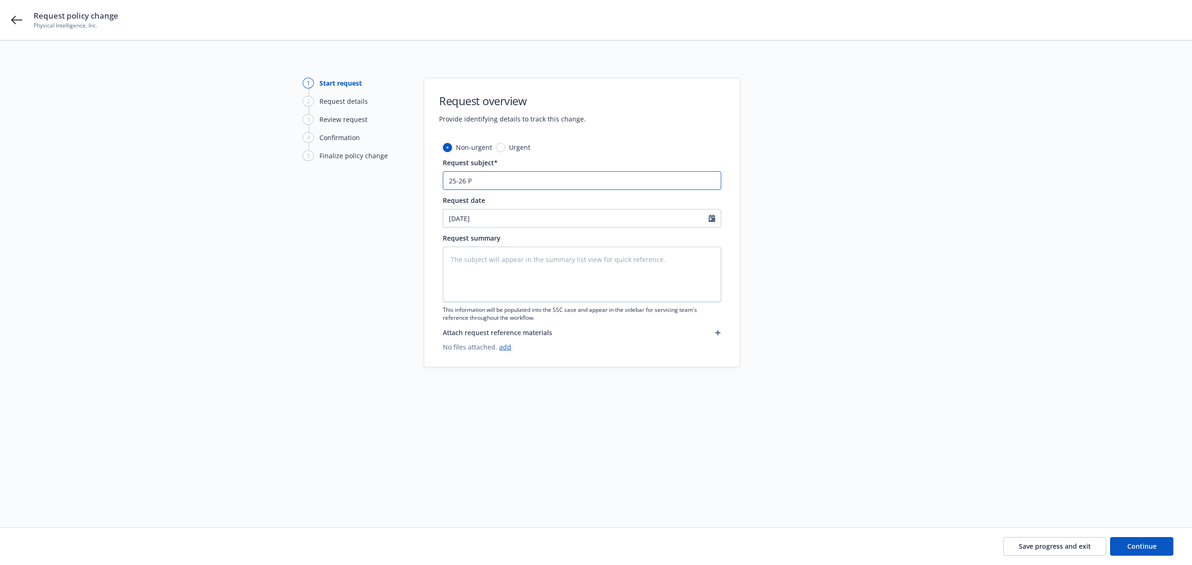
type textarea "x"
type input "25-26 Ph"
type textarea "x"
type input "25-26 Phy"
type textarea "x"
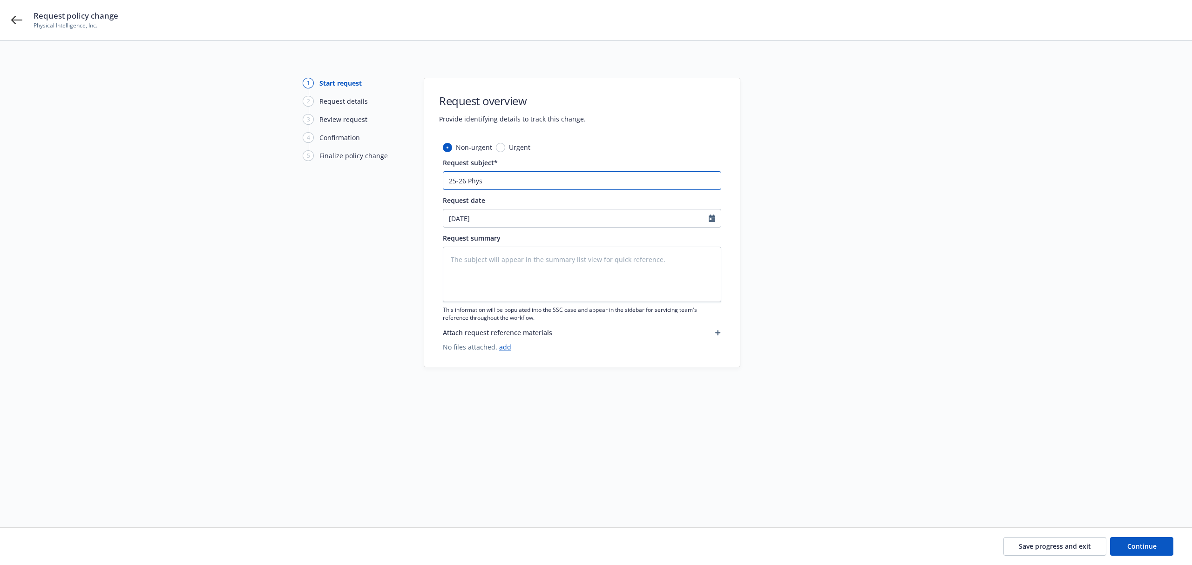
type input "25-26 Physi"
type textarea "x"
type input "25-26 Physic"
type textarea "x"
type input "25-26 Physical"
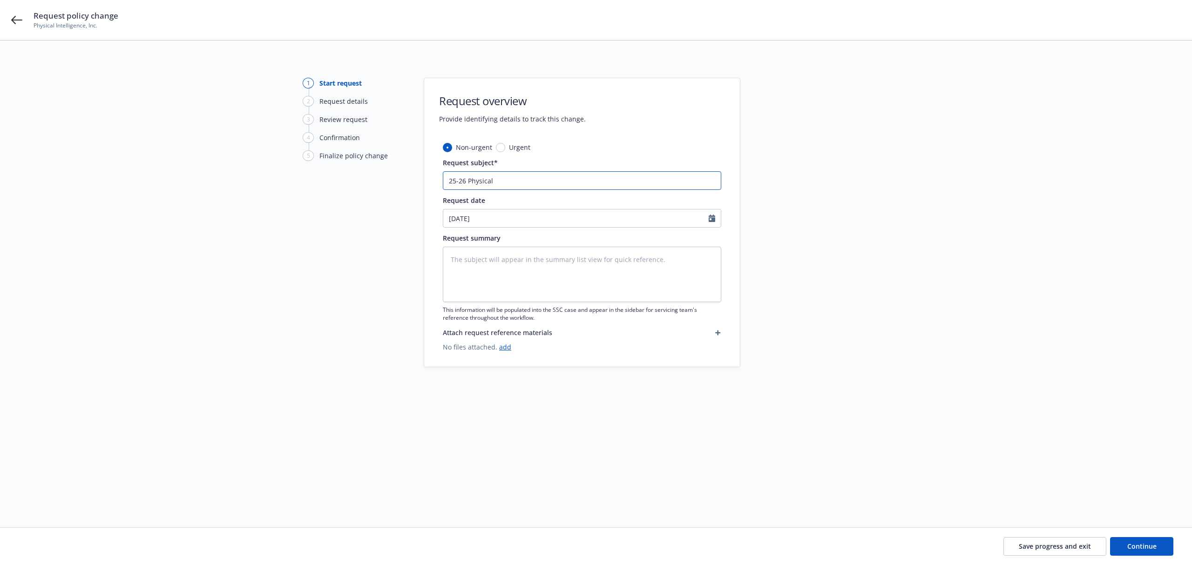
type textarea "x"
type input "25-26 Physical"
type textarea "x"
type input "25-26 Physical I"
type textarea "x"
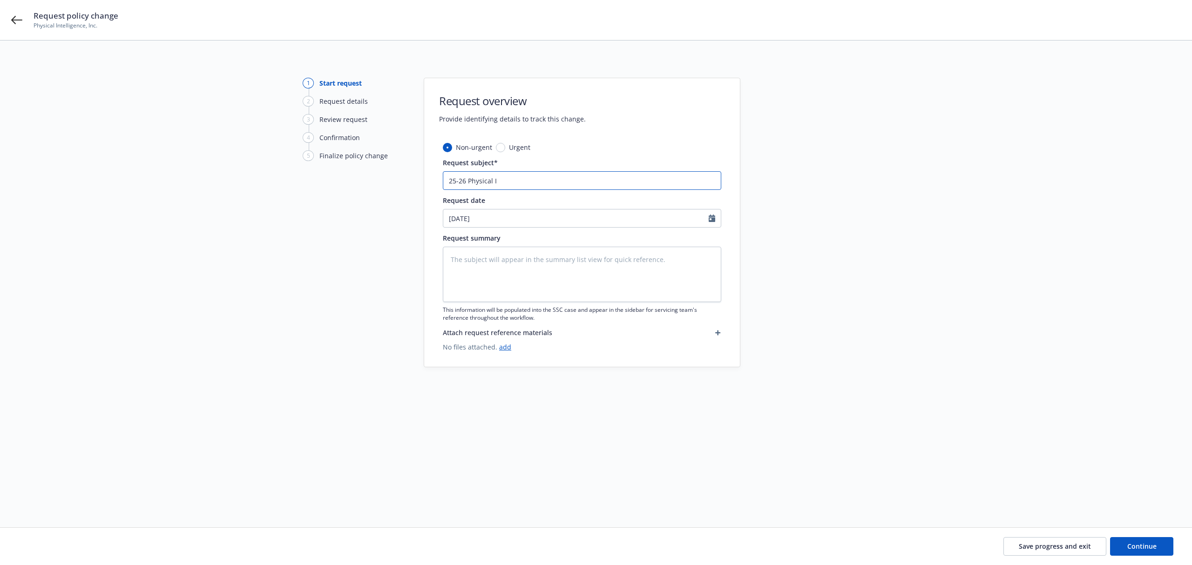
type input "25-26 Physical In"
type textarea "x"
type input "25-26 Physical Int"
type textarea "x"
type input "25-26 Physical Intel"
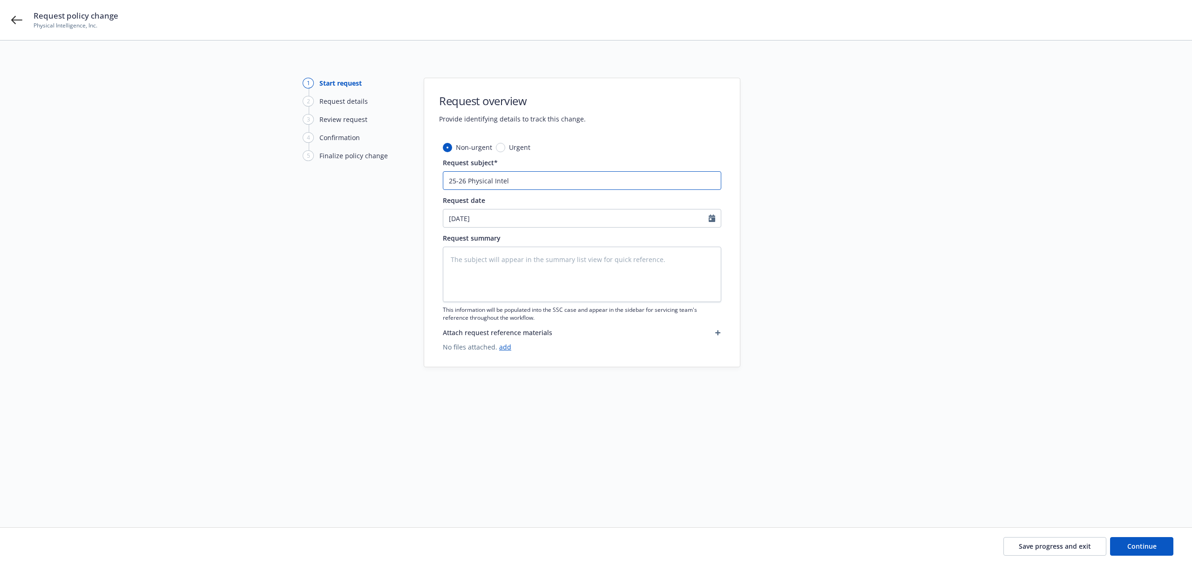
type textarea "x"
type input "25-26 Physical Intell"
type textarea "x"
type input "25-26 Physical Intelli"
type textarea "x"
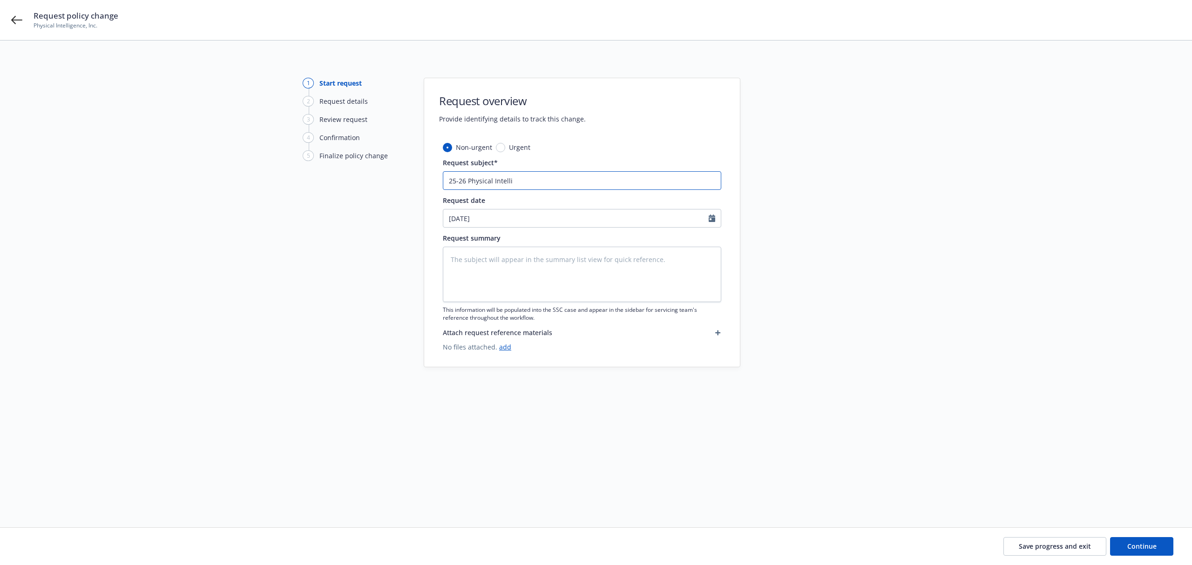
type input "25-26 Physical Intellig"
type textarea "x"
type input "25-26 Physical Intelligen"
type textarea "x"
type input "25-26 Physical Intelligenc"
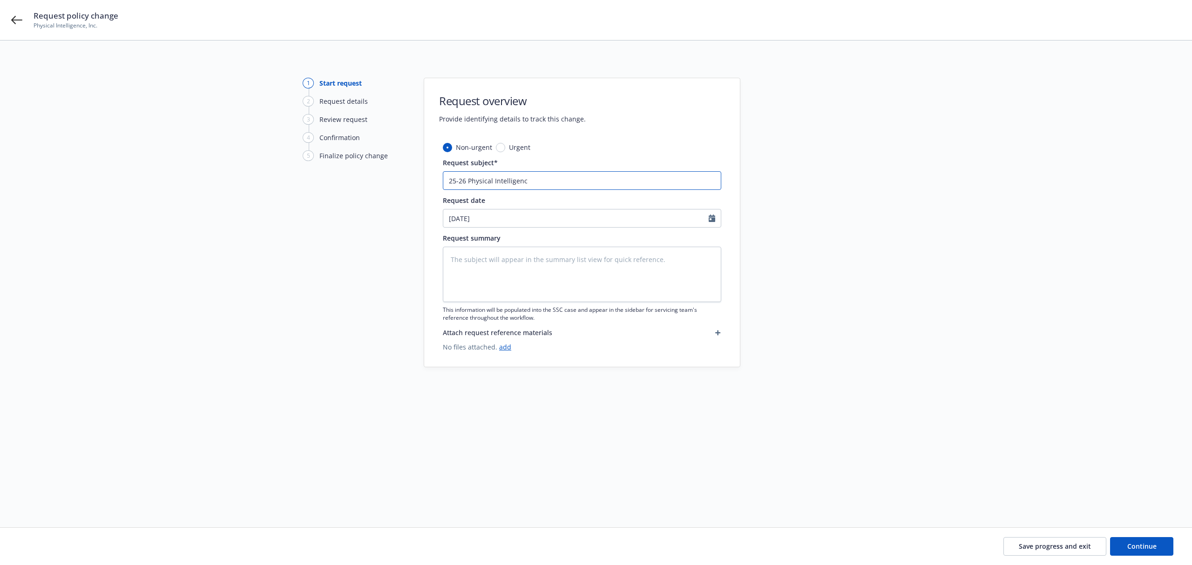
type textarea "x"
type input "25-26 Physical Intelligence"
click at [581, 188] on input "25-26 Physical Intelligence" at bounding box center [582, 180] width 278 height 19
type textarea "x"
type input "25-26 Physical Intelligenc"
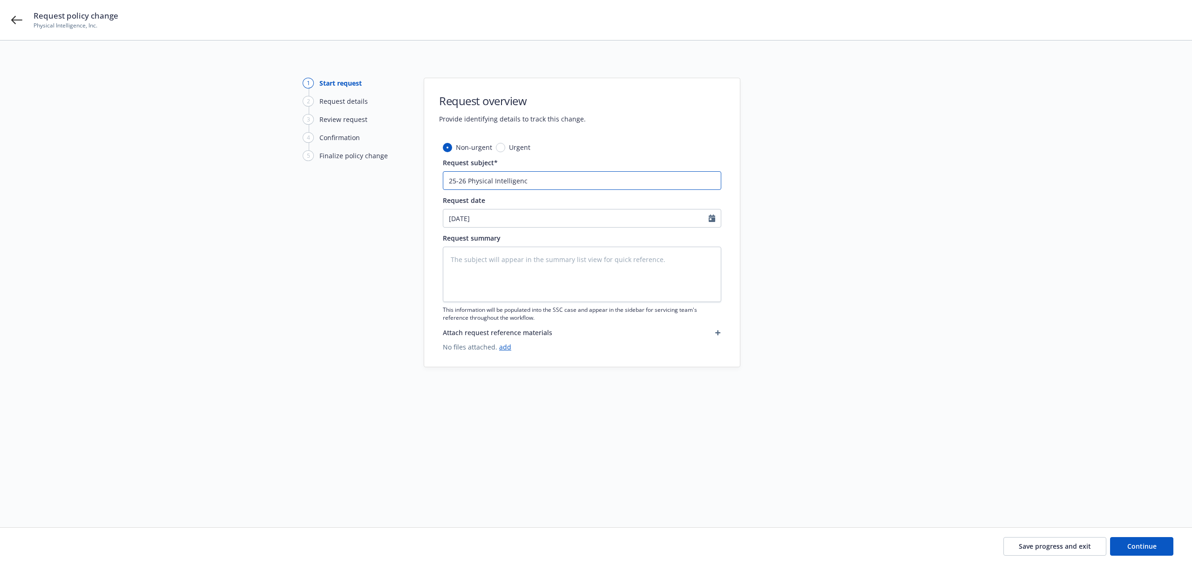
type textarea "x"
type input "25-26 Physical Intelligen"
type textarea "x"
type input "25-26 Physical Intellige"
type textarea "x"
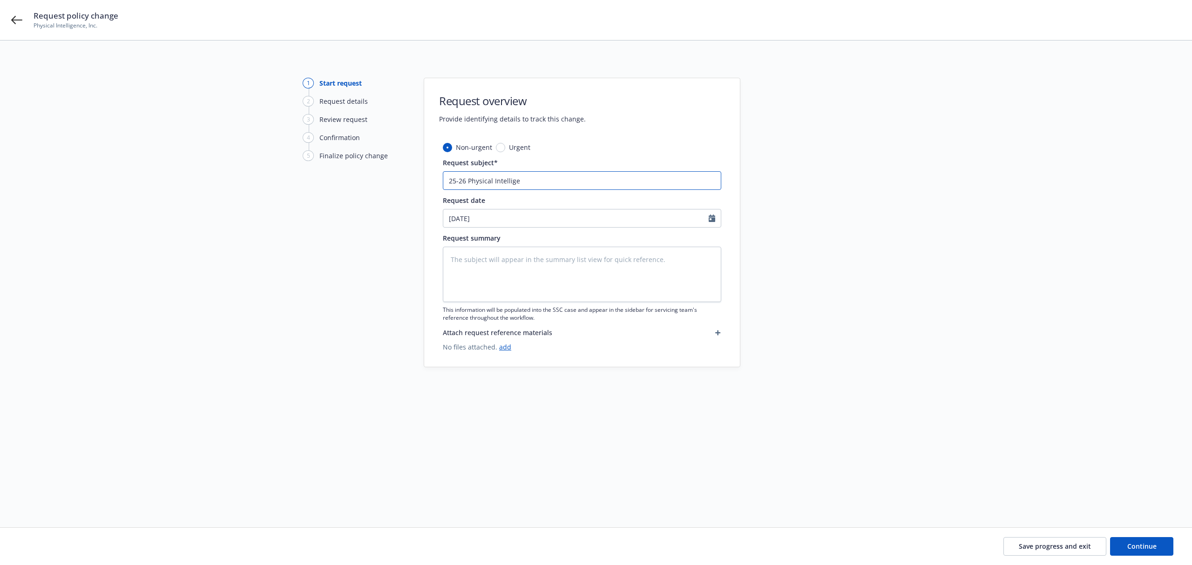
type input "25-26 Physical Intellig"
type textarea "x"
type input "25-26 Physical Intelli"
type textarea "x"
type input "25-26 Physical Intell"
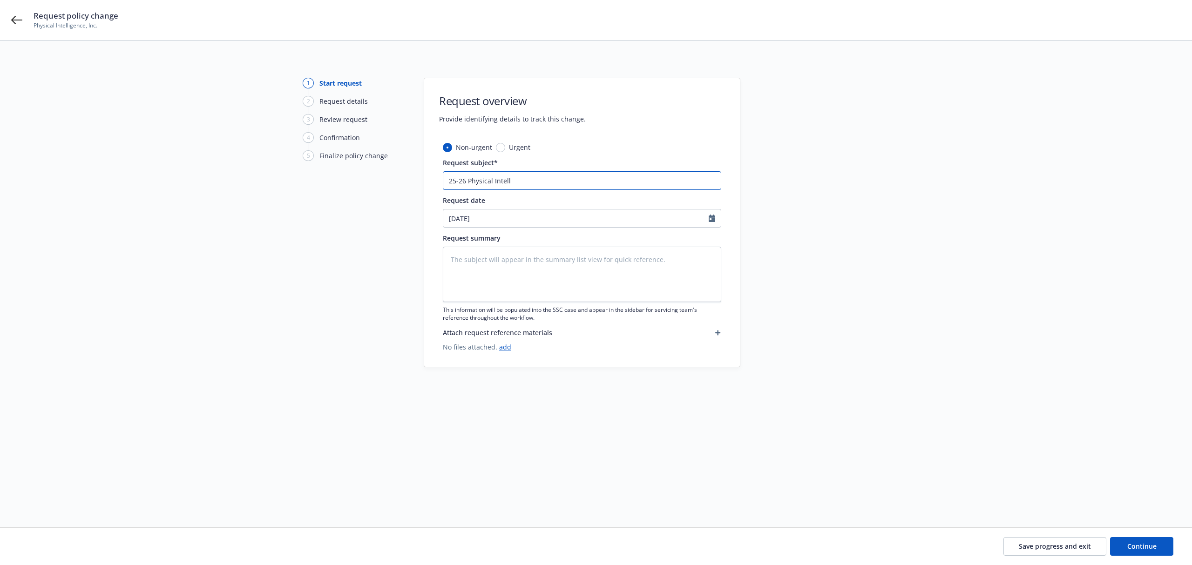
type textarea "x"
type input "25-26 Physical Intel"
type textarea "x"
type input "25-26 Physical Inte"
type textarea "x"
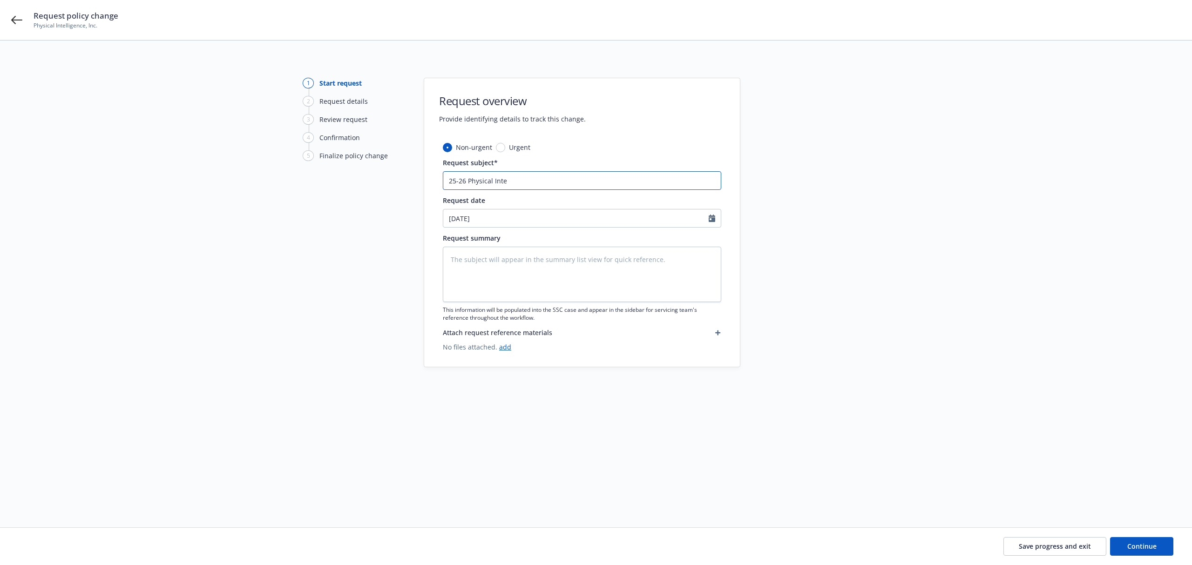
type input "25-26 Physical Int"
type textarea "x"
type input "25-26 Physical In"
type textarea "x"
type input "25-26 Physical I"
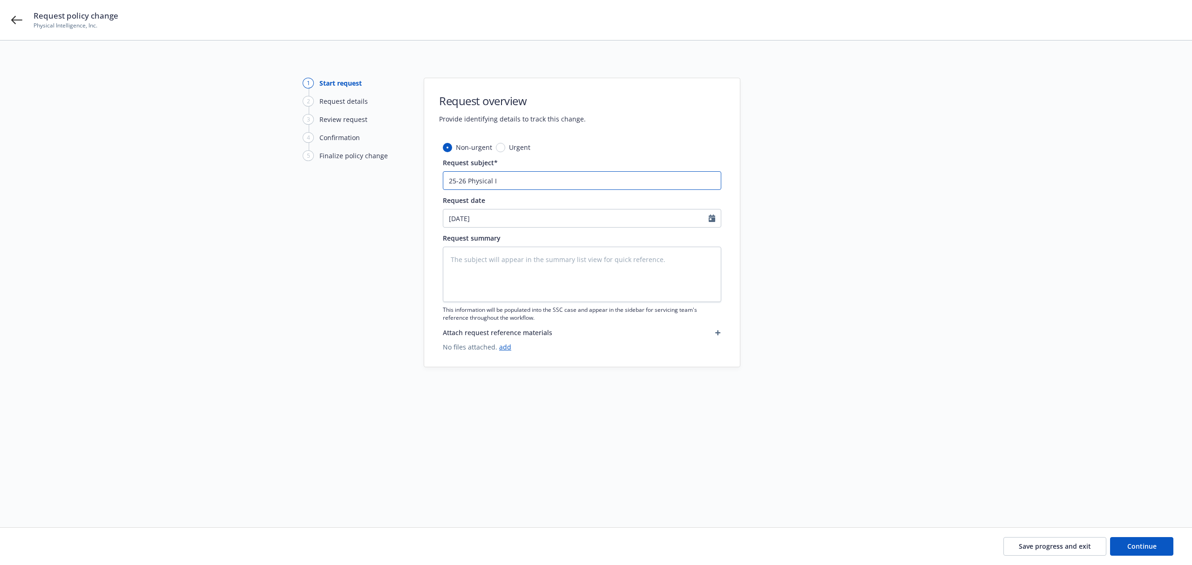
type textarea "x"
type input "25-26 Physical"
type textarea "x"
type input "25-26 Physical"
type textarea "x"
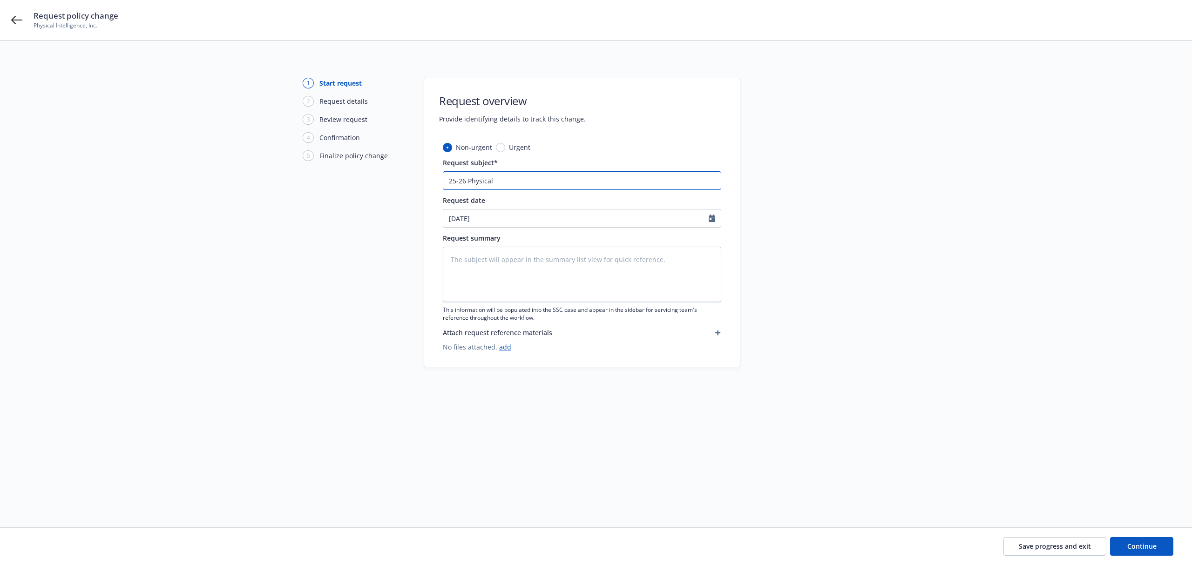
type input "25-26 Physica"
type textarea "x"
type input "25-26 Physic"
type textarea "x"
type input "25-26 Physi"
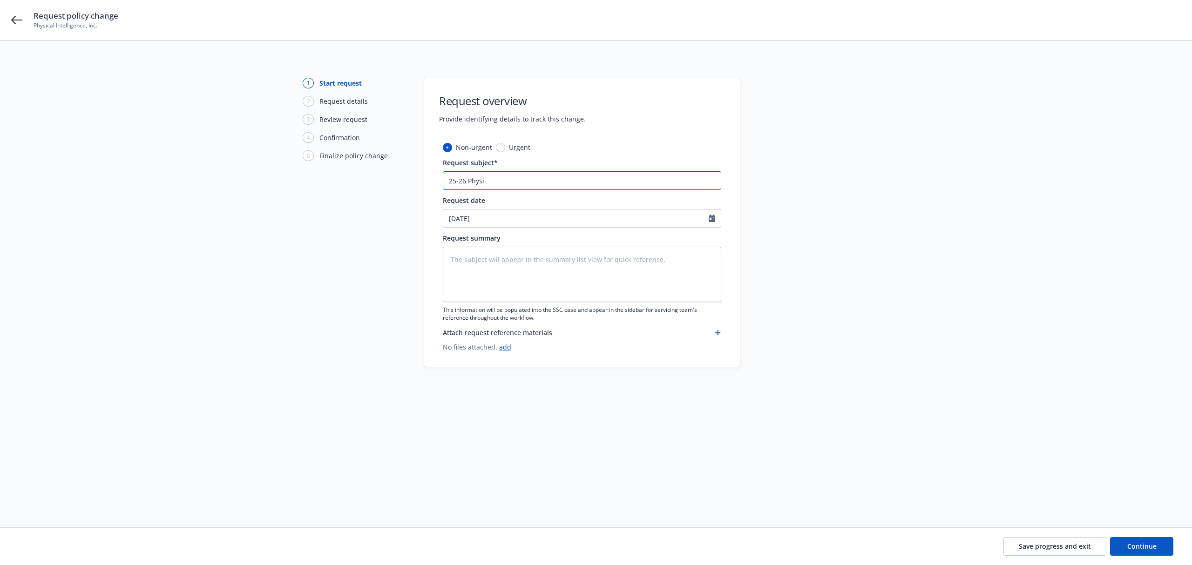
type textarea "x"
type input "25-26 Phy"
type textarea "x"
type input "25-26 Ph"
type textarea "x"
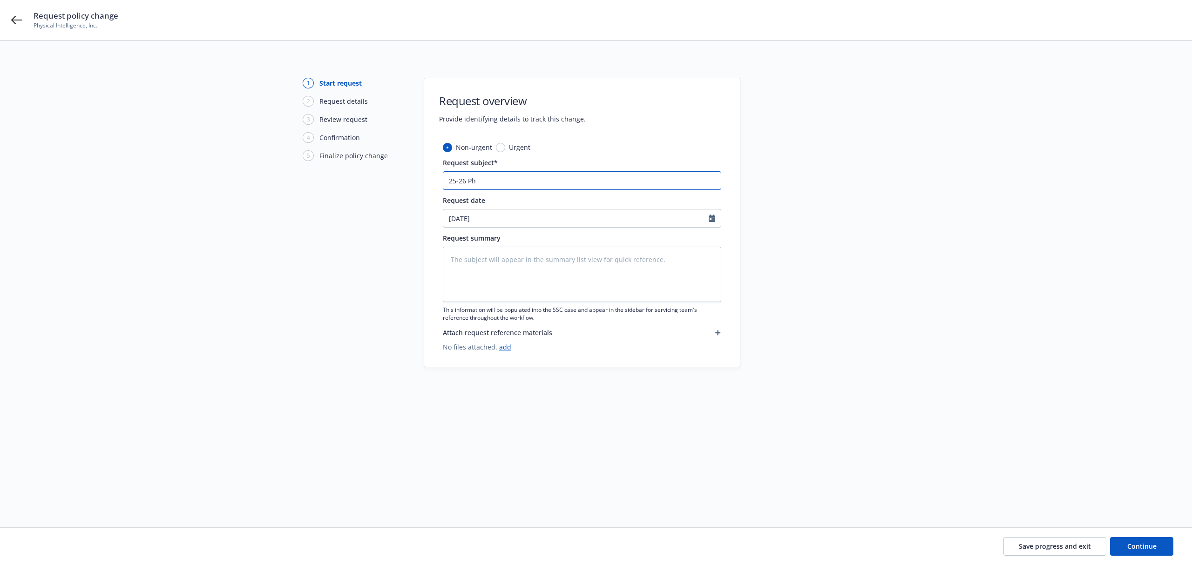
type input "25-26 P"
type textarea "x"
type input "25-26"
type textarea "x"
type input "25-26 W"
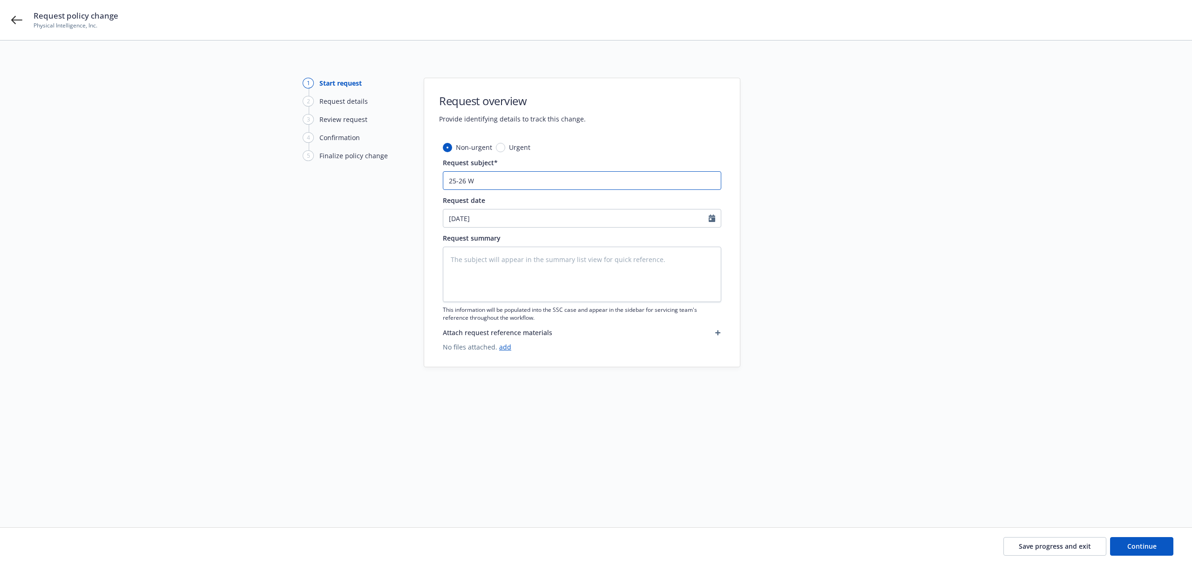
type textarea "x"
type input "25-26 WC"
type textarea "x"
type input "25-26 WC"
type textarea "x"
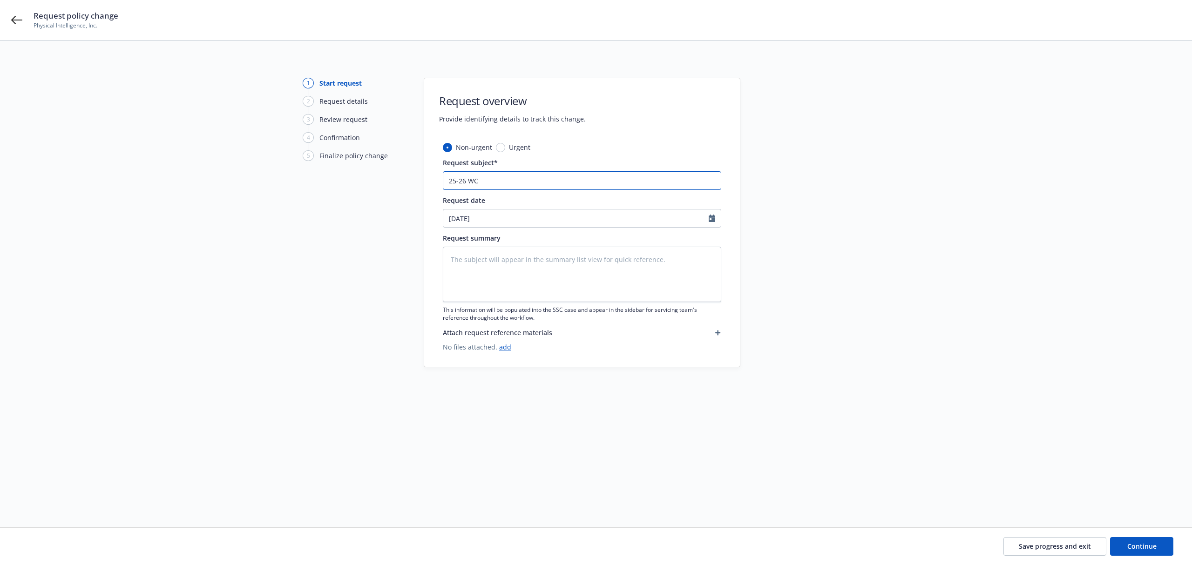
type input "25-26 WC -"
type textarea "x"
type input "25-26 WC -"
type textarea "x"
type input "25-26 WC -"
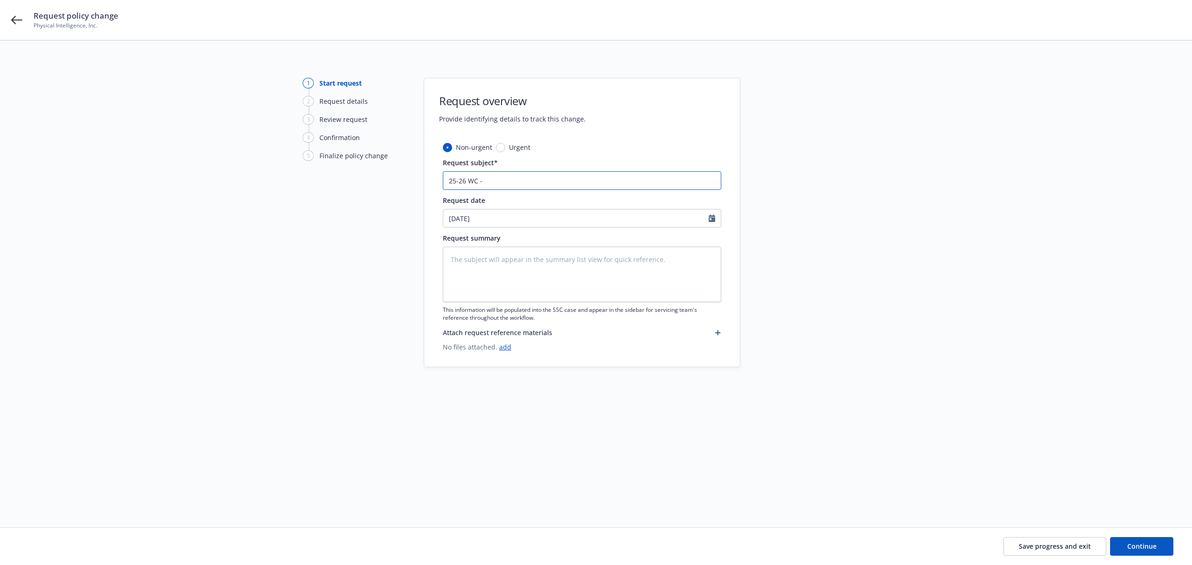
type textarea "x"
type input "25-26 WC"
type textarea "x"
